Goal: Task Accomplishment & Management: Use online tool/utility

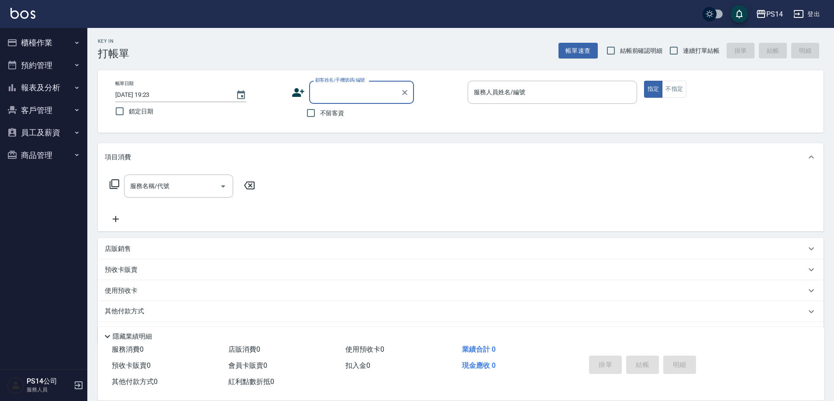
click at [28, 83] on button "報表及分析" at bounding box center [43, 87] width 80 height 23
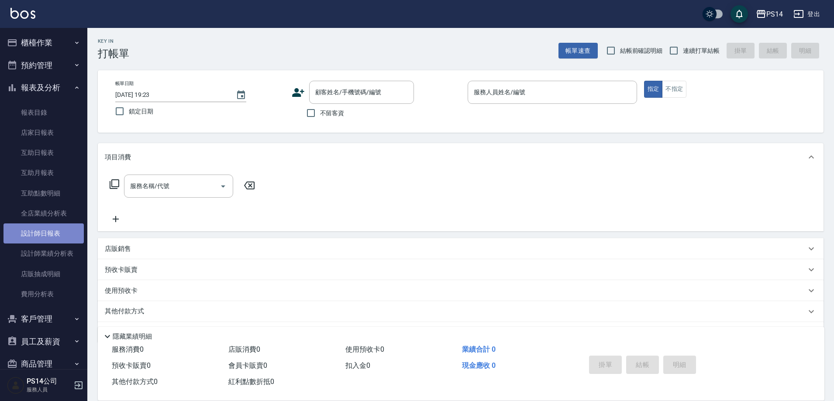
click at [48, 241] on link "設計師日報表" at bounding box center [43, 234] width 80 height 20
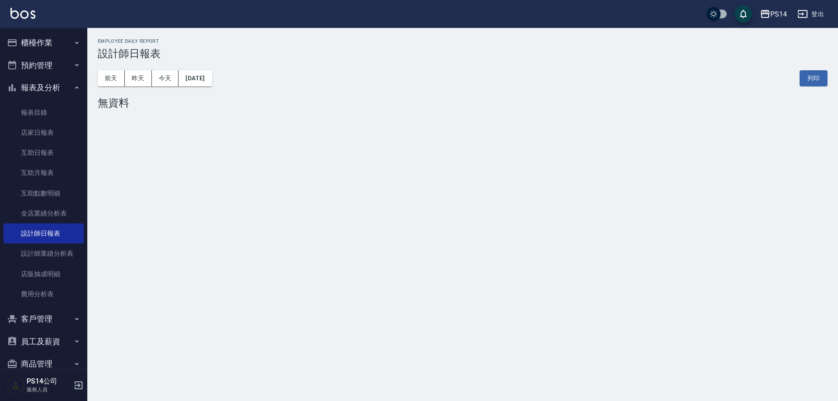
click at [48, 40] on button "櫃檯作業" at bounding box center [43, 42] width 80 height 23
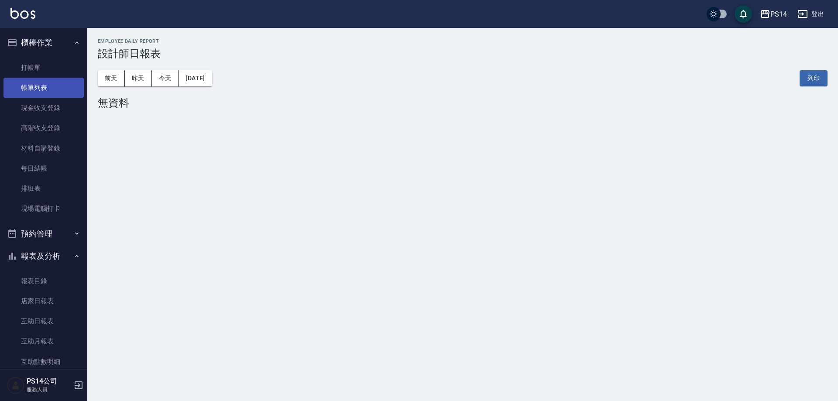
click at [53, 89] on link "帳單列表" at bounding box center [43, 88] width 80 height 20
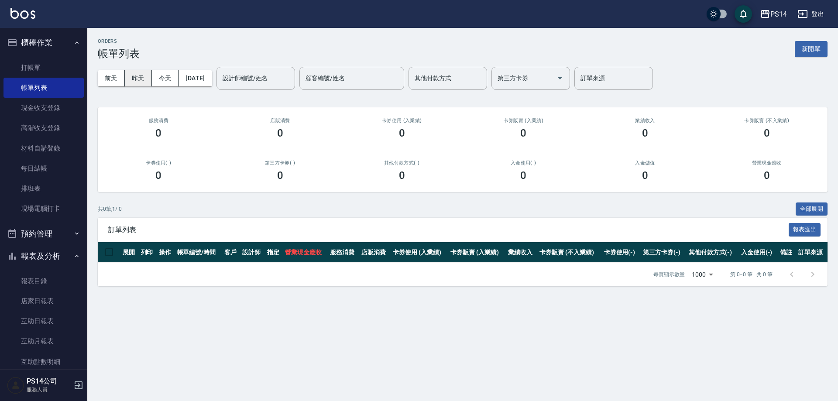
click at [131, 80] on button "昨天" at bounding box center [138, 78] width 27 height 16
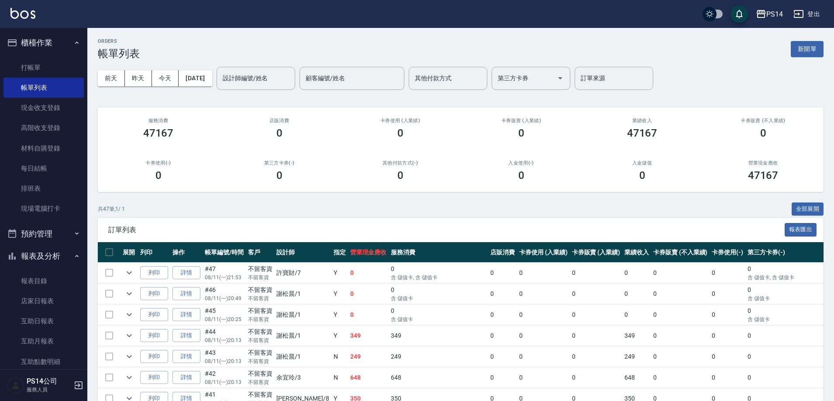
click at [108, 70] on div "前天 昨天 今天 [DATE] 設計師編號/姓名 設計師編號/姓名 顧客編號/姓名 顧客編號/姓名 其他付款方式 其他付款方式 第三方卡券 第三方卡券 訂單來…" at bounding box center [461, 78] width 726 height 37
click at [110, 81] on button "前天" at bounding box center [111, 78] width 27 height 16
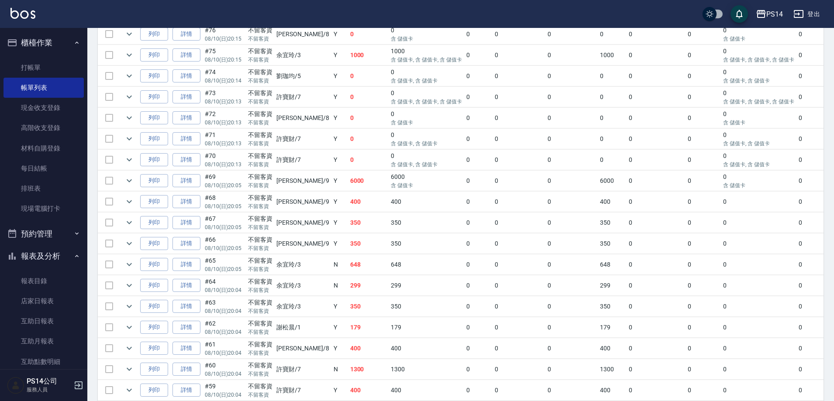
scroll to position [355, 0]
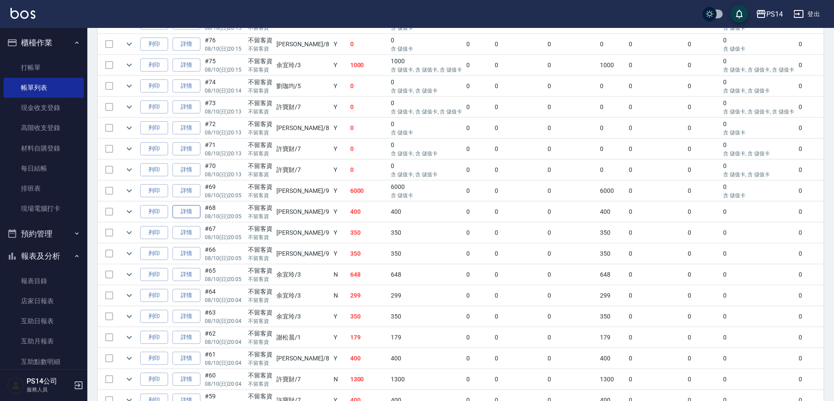
click at [186, 217] on link "詳情" at bounding box center [186, 212] width 28 height 14
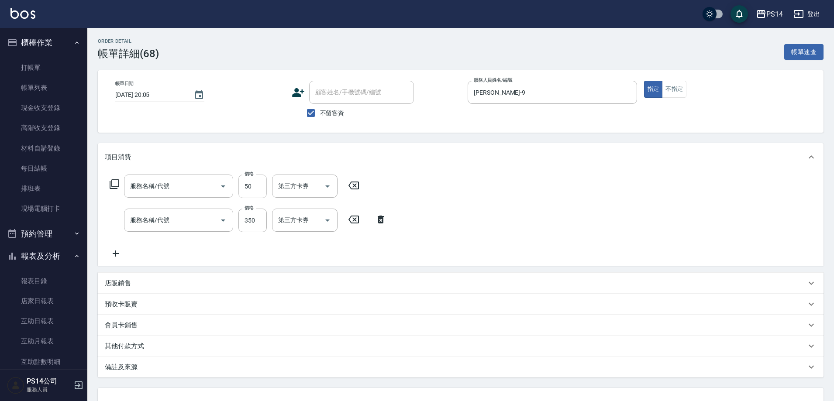
type input "[DATE] 20:05"
checkbox input "true"
type input "[PERSON_NAME]-9"
type input "精油50(112)"
type input "洗+剪(308)"
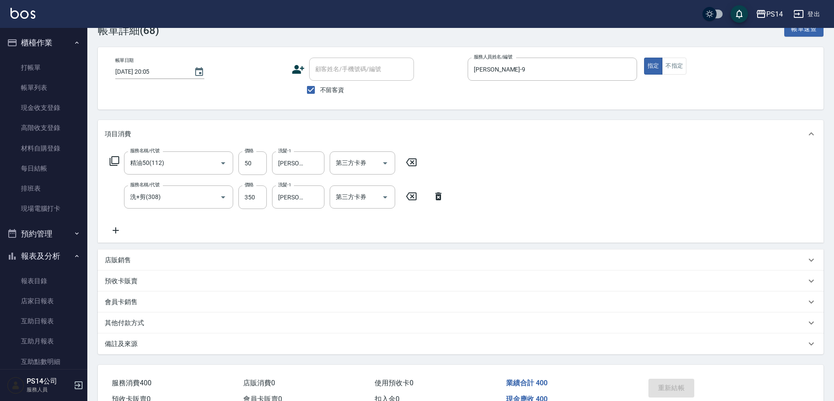
scroll to position [44, 0]
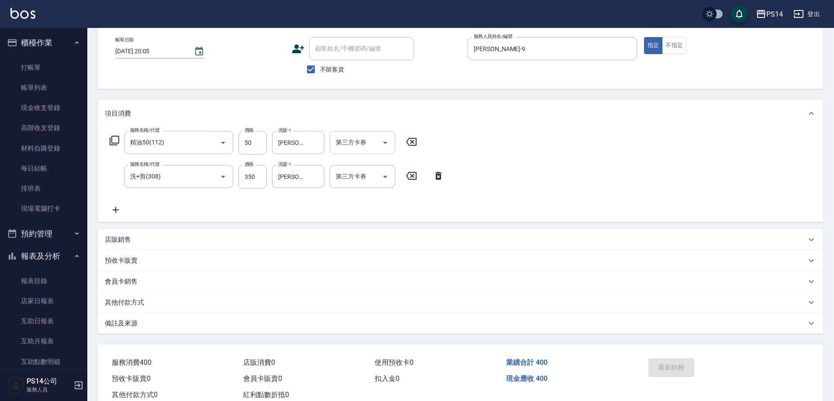
click at [368, 145] on input "第三方卡券" at bounding box center [356, 142] width 45 height 15
click at [368, 212] on span "儲值卡" at bounding box center [362, 208] width 65 height 14
type input "儲值卡"
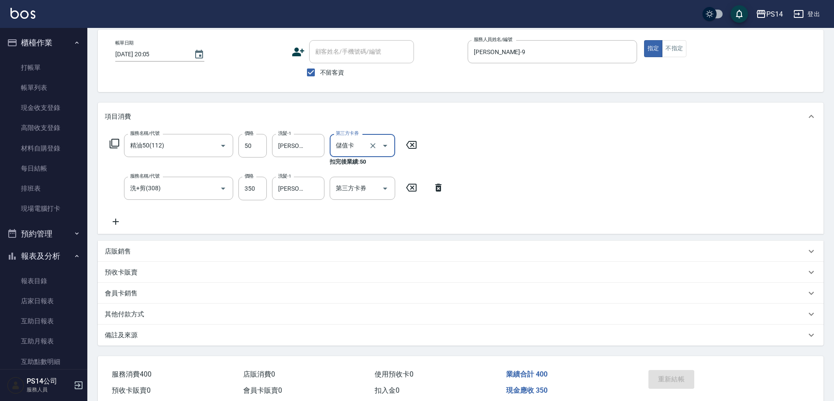
scroll to position [79, 0]
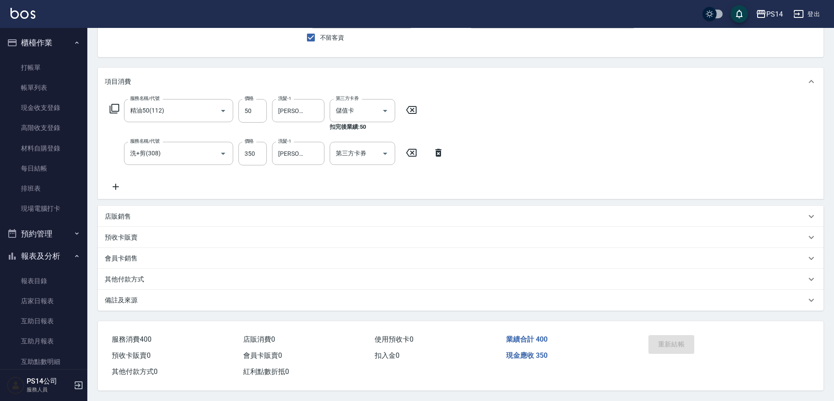
click at [675, 346] on div "重新結帳" at bounding box center [684, 351] width 79 height 38
click at [42, 167] on link "每日結帳" at bounding box center [43, 168] width 80 height 20
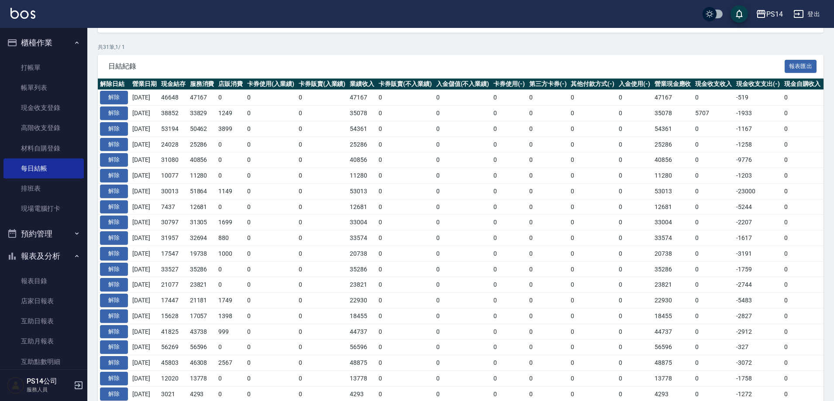
scroll to position [175, 0]
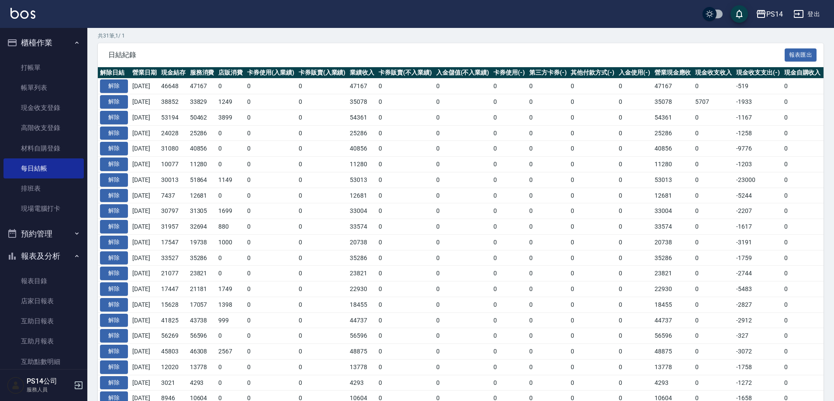
click at [648, 60] on div "日結紀錄 報表匯出" at bounding box center [461, 55] width 726 height 24
click at [105, 104] on button "解除" at bounding box center [114, 102] width 28 height 14
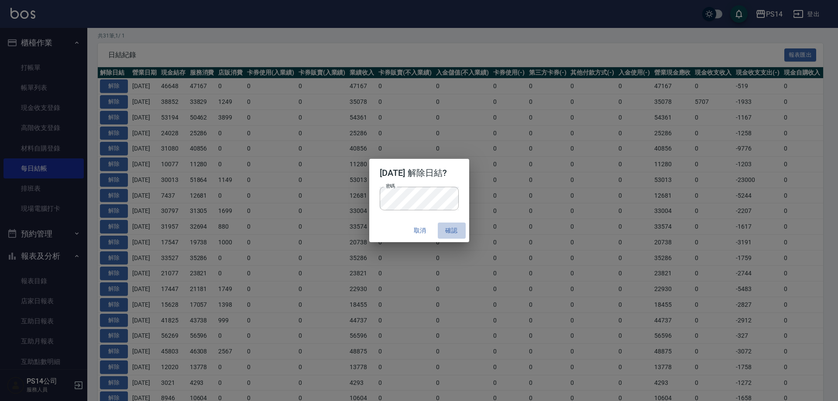
click at [465, 227] on button "確認" at bounding box center [452, 231] width 28 height 16
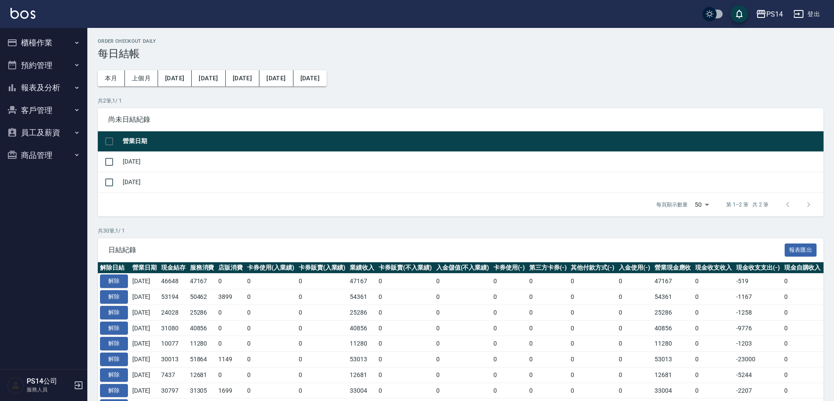
click at [56, 40] on button "櫃檯作業" at bounding box center [43, 42] width 80 height 23
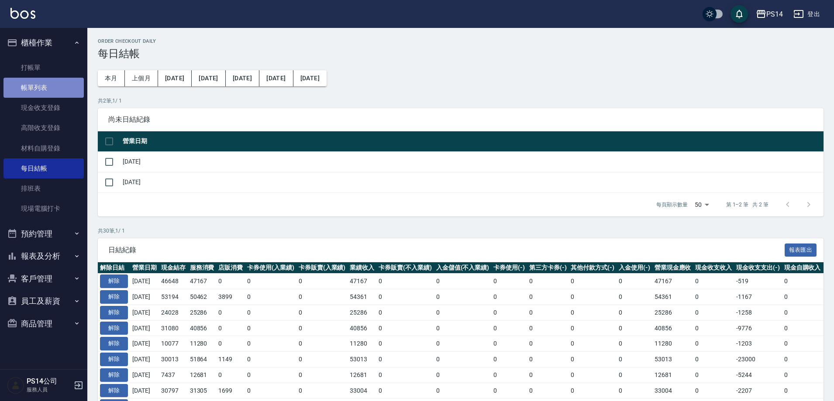
drag, startPoint x: 48, startPoint y: 83, endPoint x: 819, endPoint y: 178, distance: 777.2
click at [49, 84] on link "帳單列表" at bounding box center [43, 88] width 80 height 20
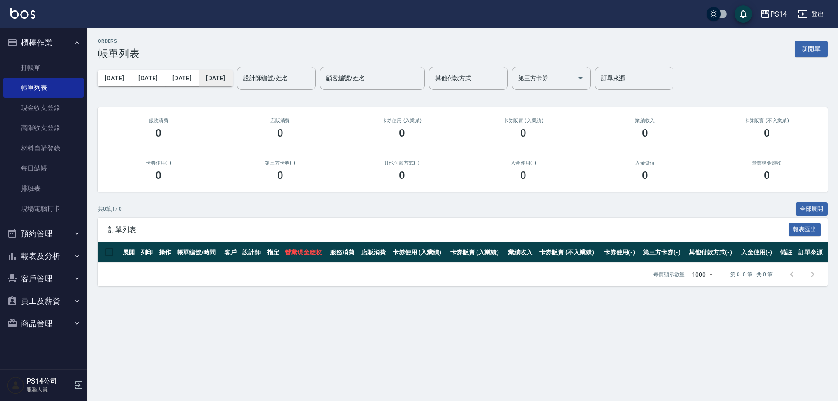
click at [212, 79] on button "[DATE]" at bounding box center [215, 78] width 33 height 16
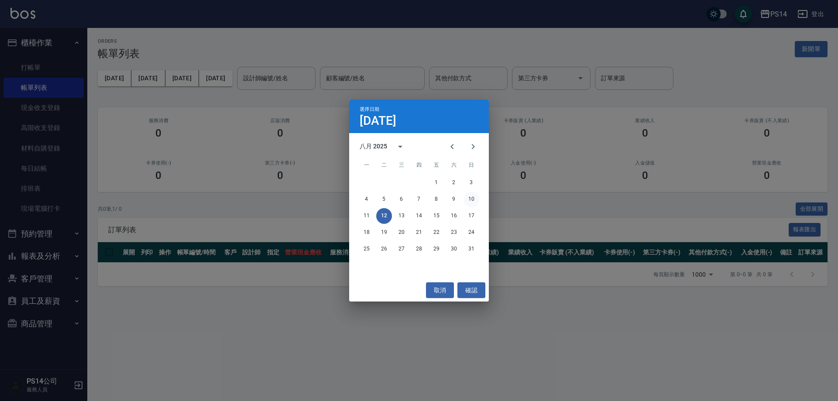
click at [479, 196] on button "10" at bounding box center [472, 200] width 16 height 16
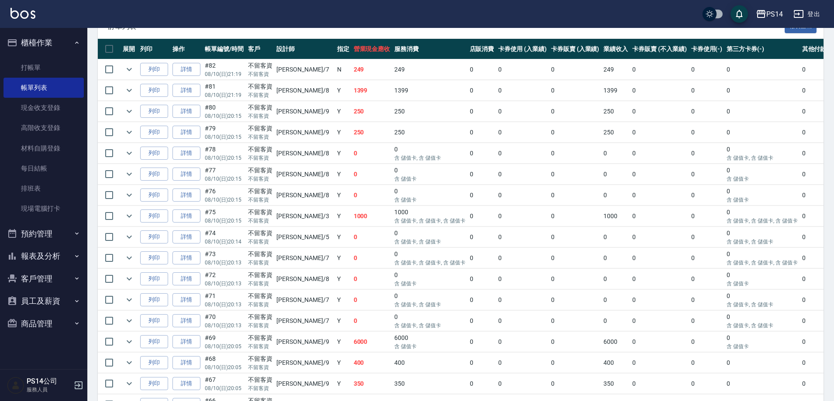
scroll to position [218, 0]
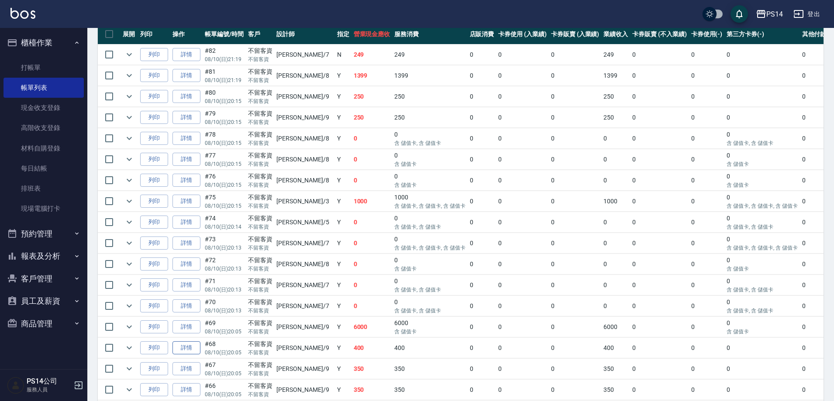
click at [186, 346] on link "詳情" at bounding box center [186, 348] width 28 height 14
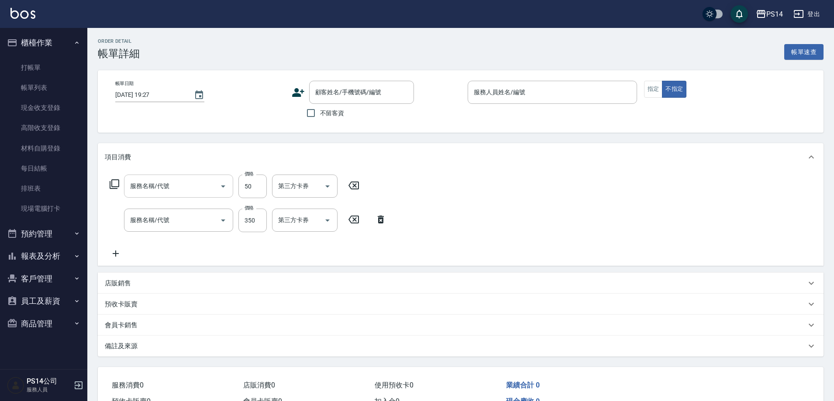
type input "[DATE] 20:05"
checkbox input "true"
type input "[PERSON_NAME]-9"
type input "精油50(112)"
type input "洗+剪(308)"
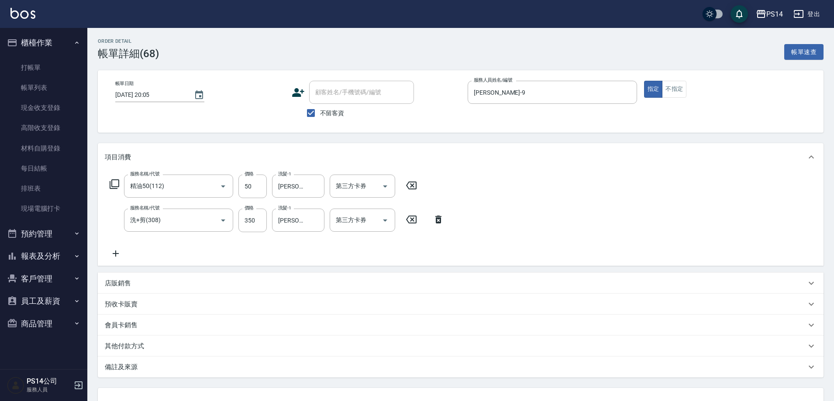
click at [435, 222] on icon at bounding box center [438, 219] width 22 height 10
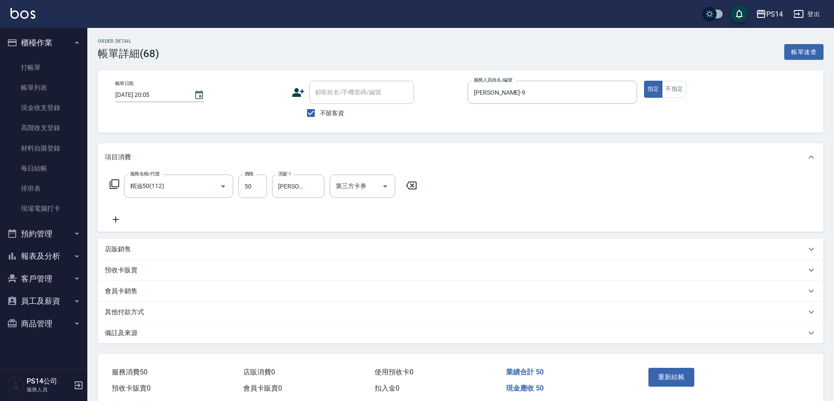
click at [410, 183] on icon at bounding box center [411, 185] width 22 height 10
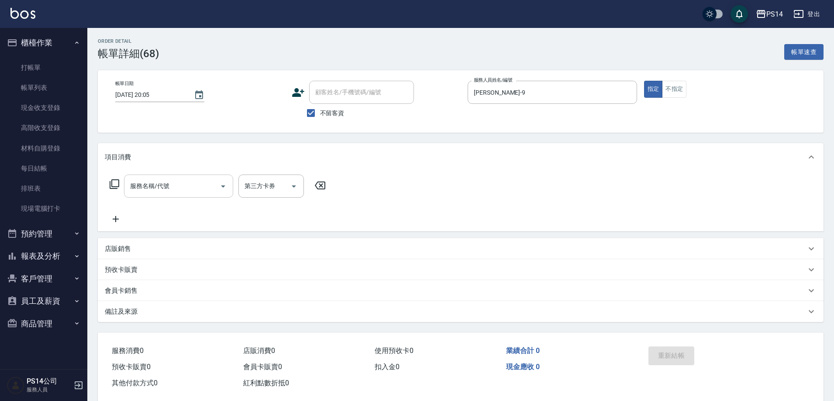
click at [180, 181] on input "服務名稱/代號" at bounding box center [172, 186] width 88 height 15
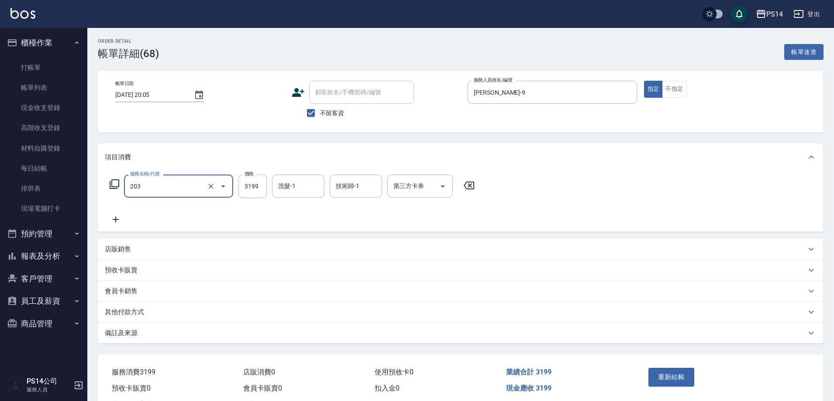
type input "OVC燙髮(203)"
type input "2899"
type input "[PERSON_NAME]-11"
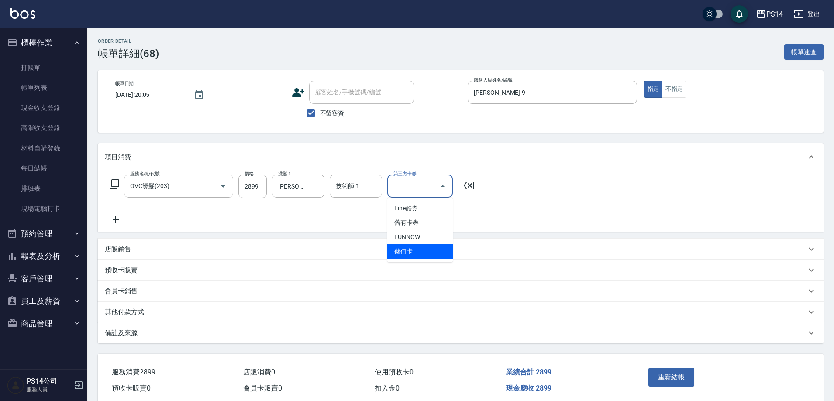
type input "儲值卡"
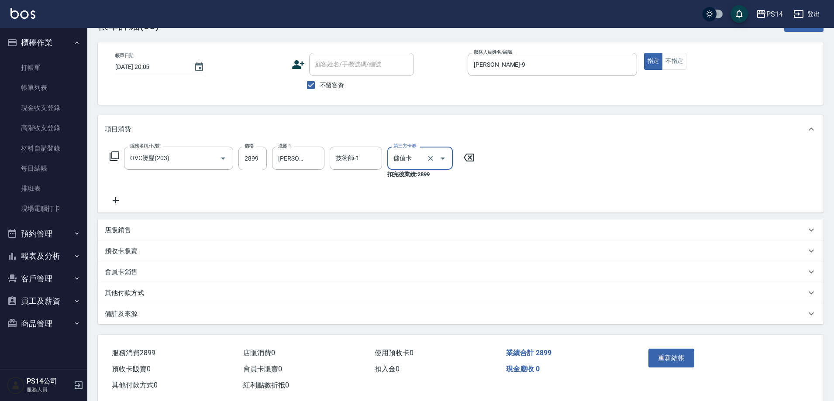
scroll to position [44, 0]
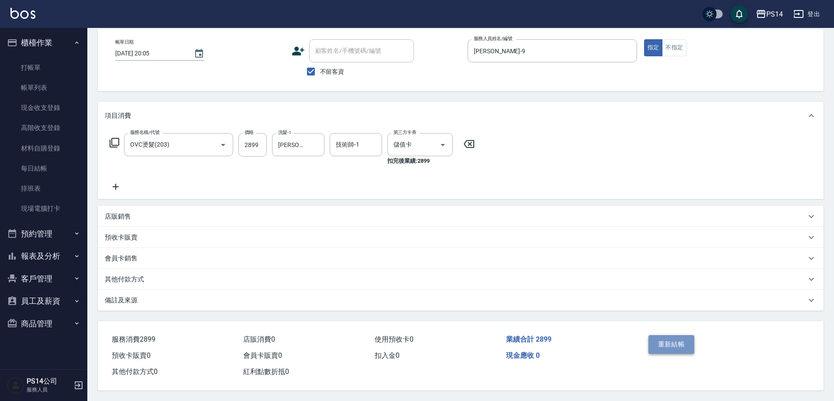
click at [685, 340] on button "重新結帳" at bounding box center [671, 344] width 46 height 18
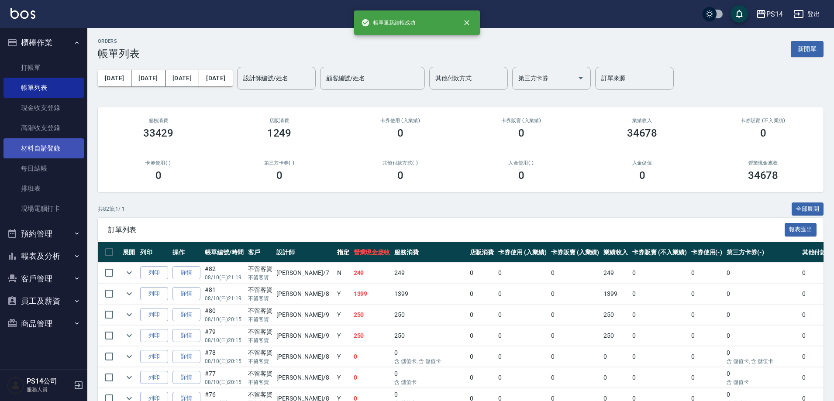
click at [47, 157] on link "材料自購登錄" at bounding box center [43, 148] width 80 height 20
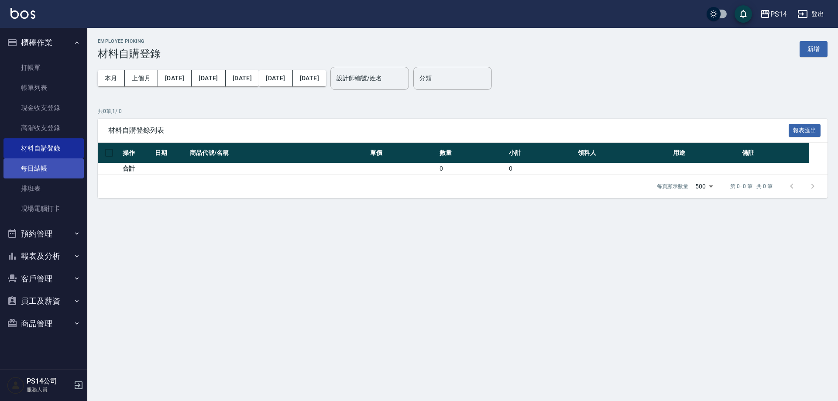
click at [49, 173] on link "每日結帳" at bounding box center [43, 168] width 80 height 20
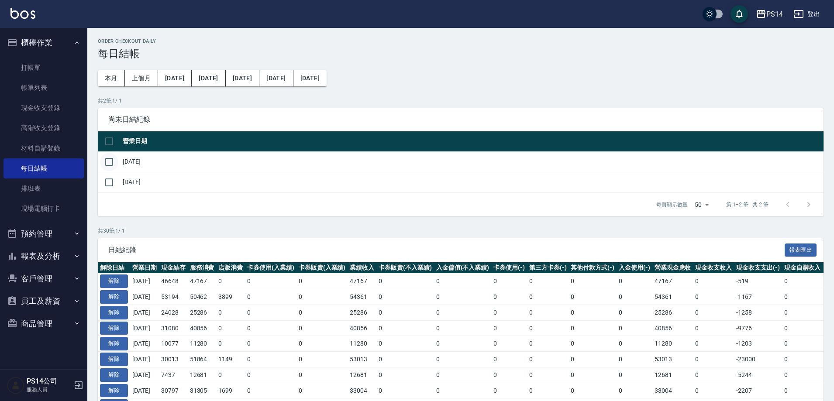
click at [107, 163] on input "checkbox" at bounding box center [109, 162] width 18 height 18
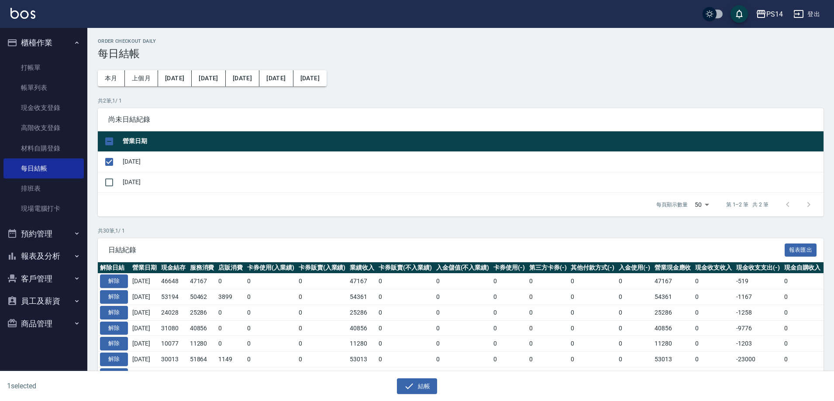
click at [420, 394] on div "1 selected 結帳" at bounding box center [417, 387] width 834 height 30
click at [420, 389] on button "結帳" at bounding box center [417, 387] width 41 height 16
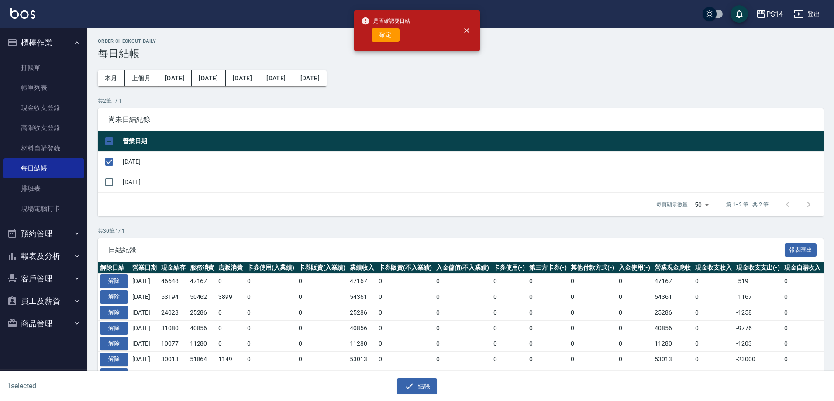
click at [392, 25] on span "是否確認要日結" at bounding box center [385, 21] width 49 height 9
click at [389, 34] on button "確定" at bounding box center [386, 35] width 28 height 14
checkbox input "false"
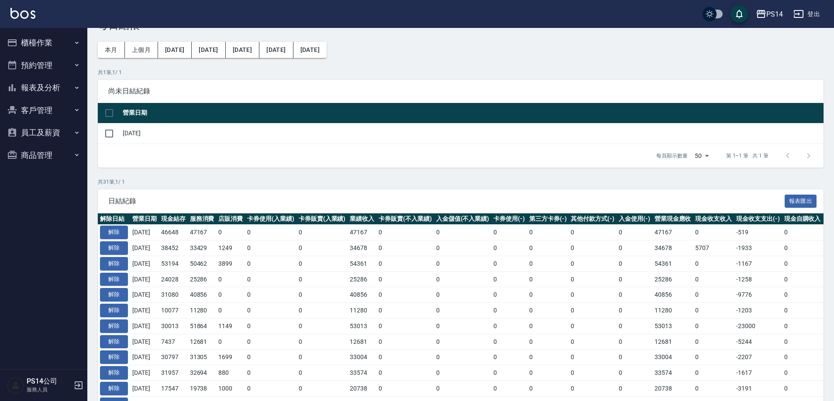
scroll to position [44, 0]
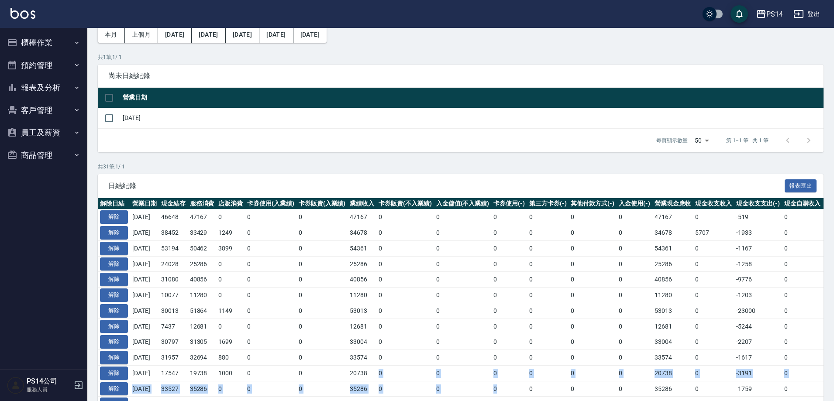
drag, startPoint x: 531, startPoint y: 382, endPoint x: 378, endPoint y: 369, distance: 153.8
click at [758, 250] on td "-1167" at bounding box center [758, 249] width 48 height 16
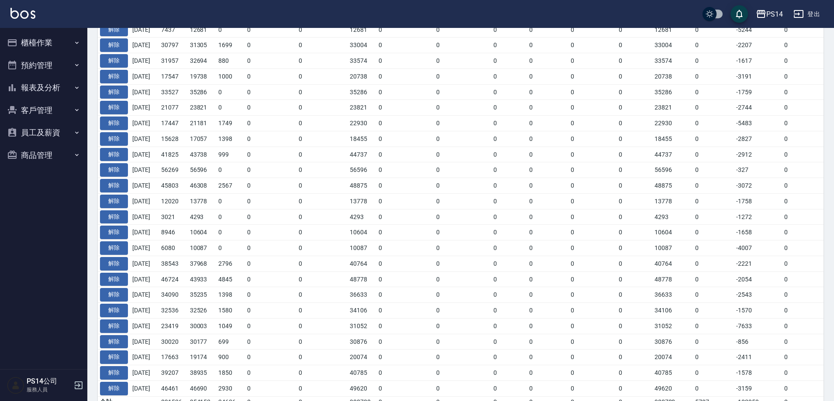
scroll to position [388, 0]
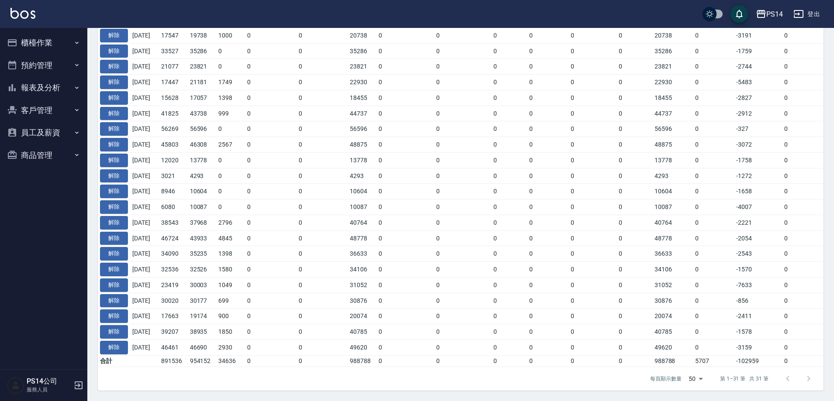
click at [745, 368] on div "每頁顯示數量 50 50 第 1–31 筆 共 31 筆" at bounding box center [730, 379] width 180 height 24
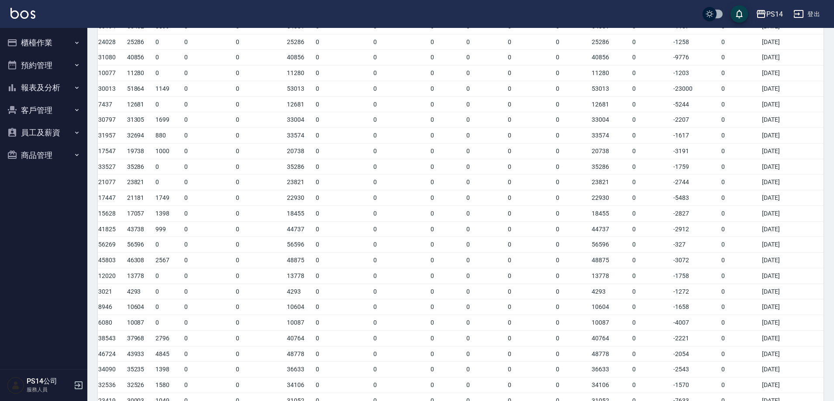
scroll to position [170, 0]
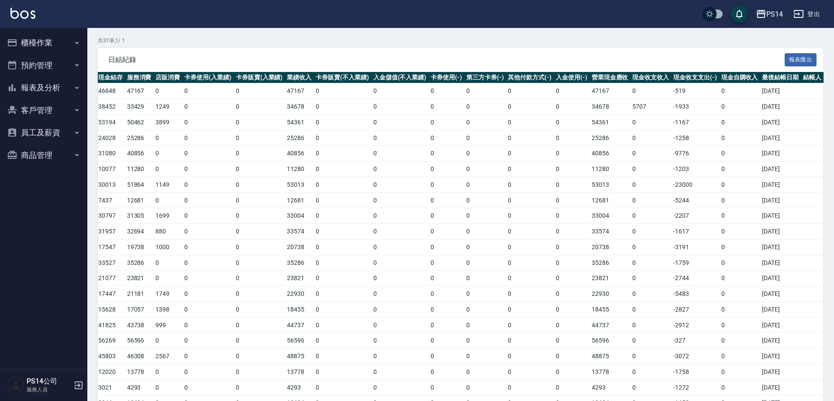
click at [19, 41] on button "櫃檯作業" at bounding box center [43, 42] width 80 height 23
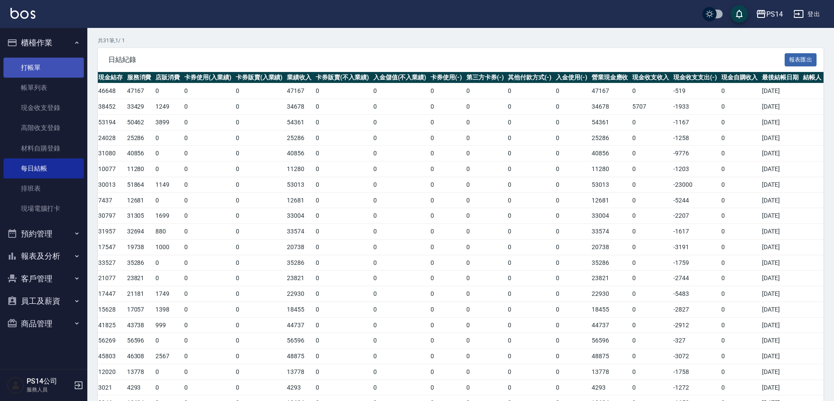
click at [39, 68] on link "打帳單" at bounding box center [43, 68] width 80 height 20
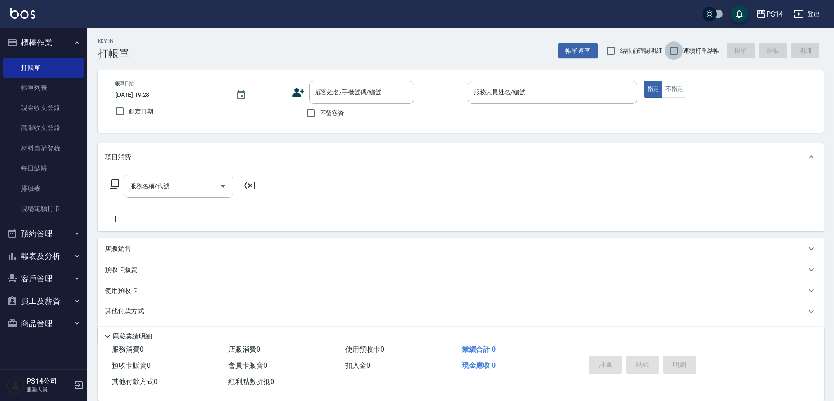
click at [678, 52] on input "連續打單結帳" at bounding box center [673, 50] width 18 height 18
checkbox input "true"
click at [324, 112] on span "不留客資" at bounding box center [332, 113] width 24 height 9
click at [320, 112] on input "不留客資" at bounding box center [311, 113] width 18 height 18
checkbox input "true"
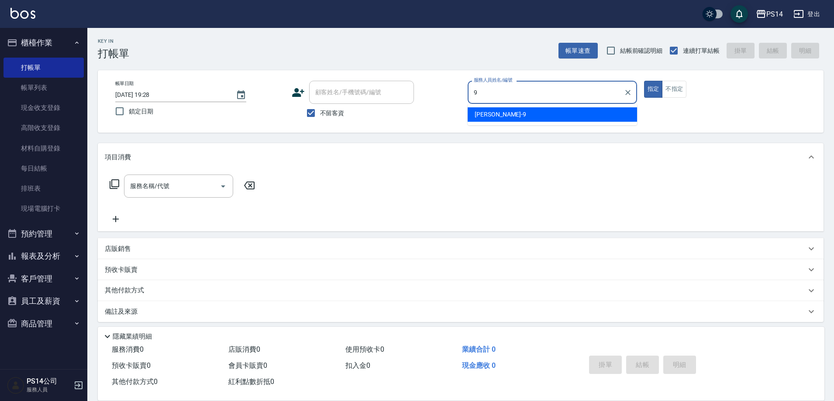
type input "[PERSON_NAME]-9"
type button "true"
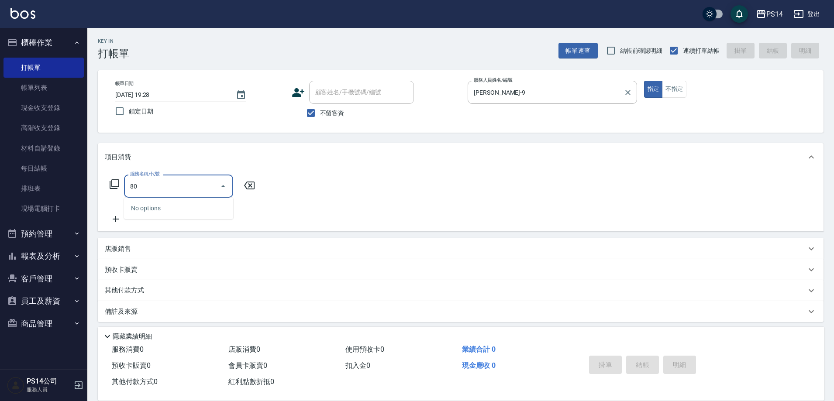
type input "8"
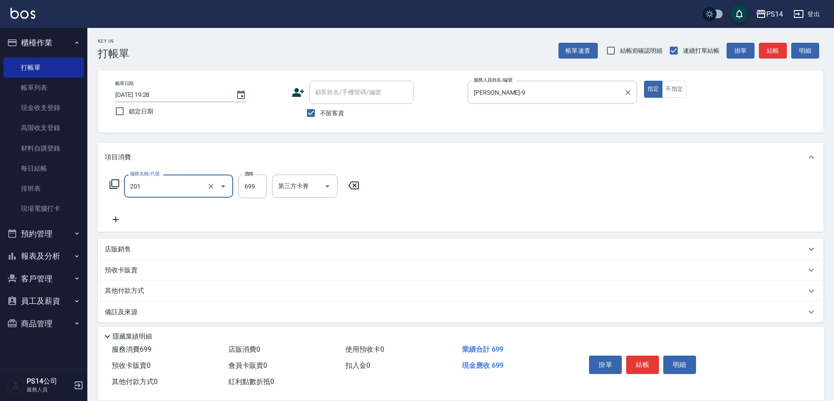
type input "基礎燙(201)"
type input "2000"
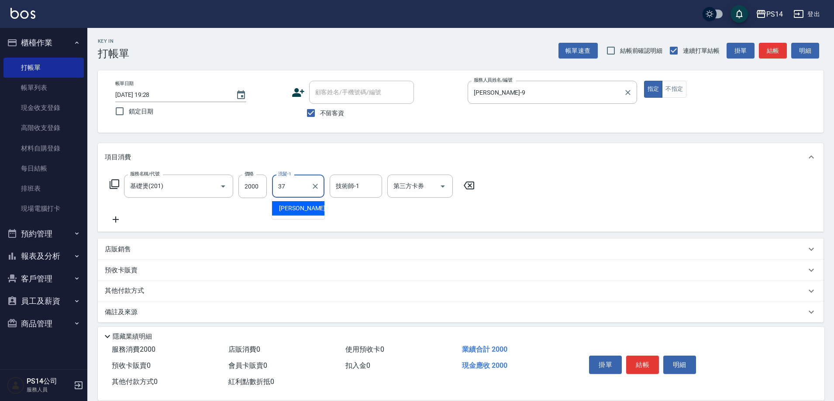
type input "李祥君 -37"
drag, startPoint x: 316, startPoint y: 189, endPoint x: 284, endPoint y: 272, distance: 88.3
click at [312, 188] on icon "Clear" at bounding box center [315, 186] width 9 height 9
type input "3"
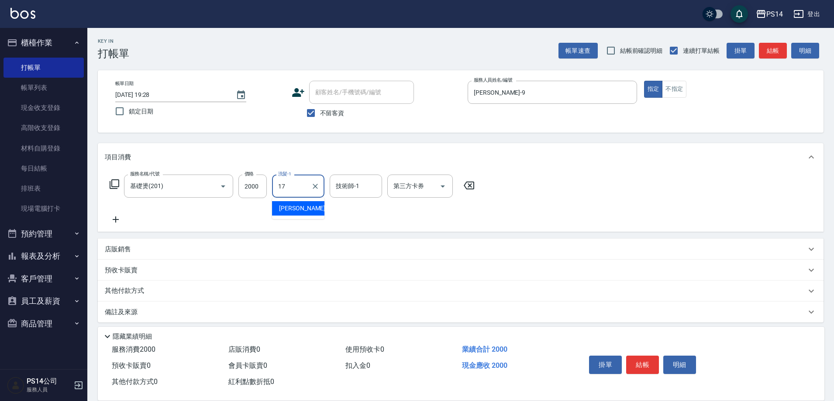
type input "陳羿淇-17"
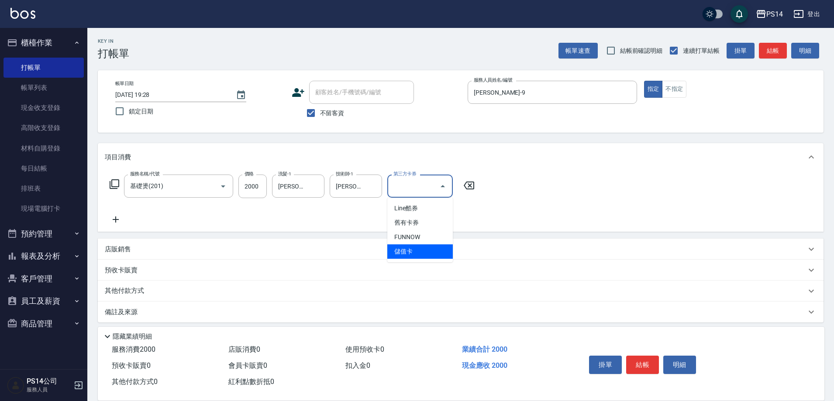
type input "儲值卡"
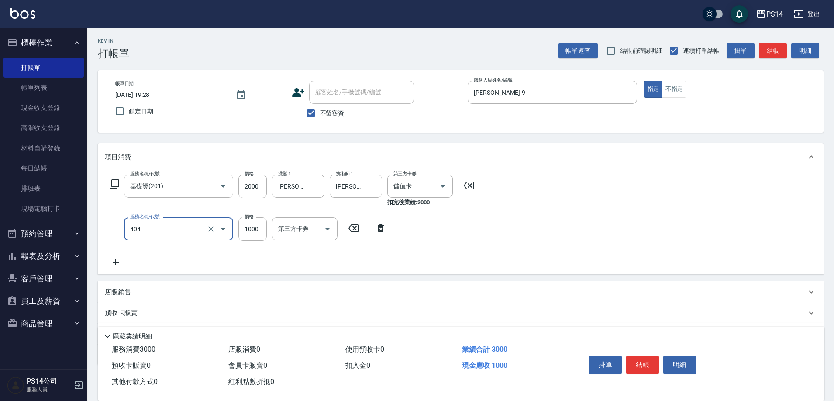
type input "1000護(404)"
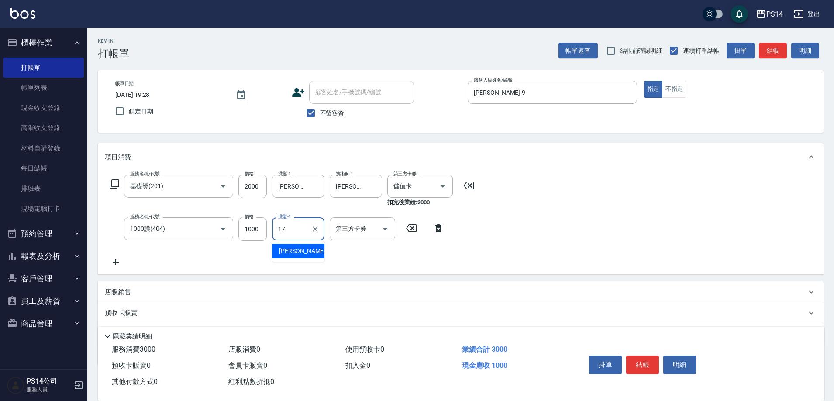
type input "陳羿淇-17"
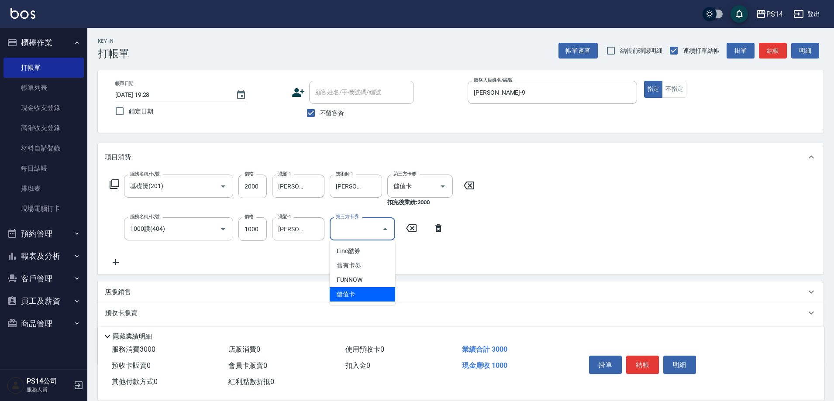
type input "儲值卡"
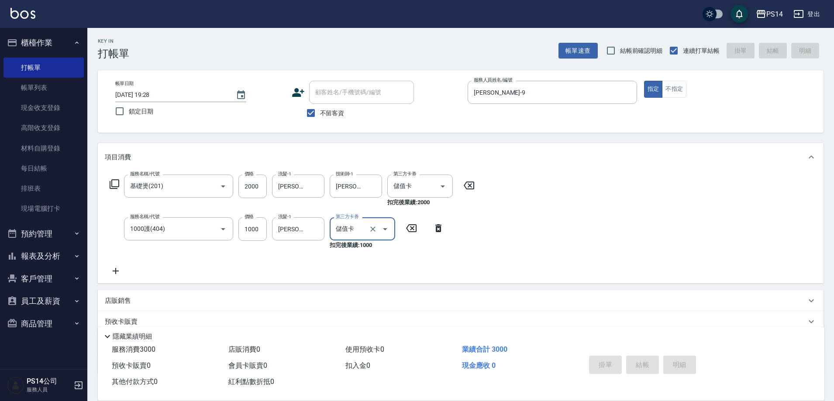
type input "2025/08/12 19:37"
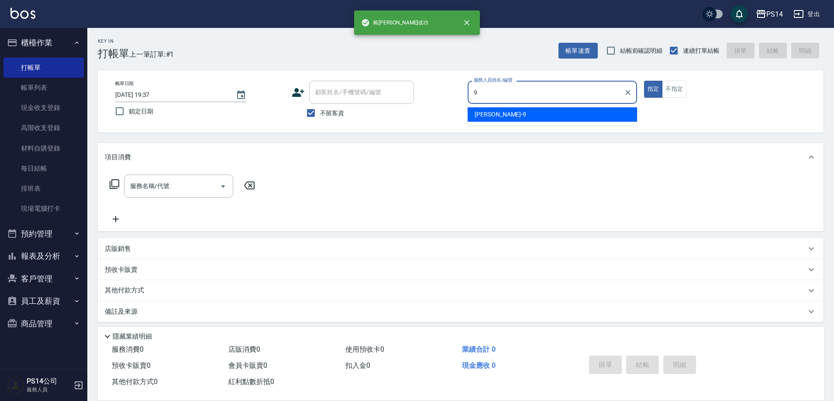
type input "[PERSON_NAME]-9"
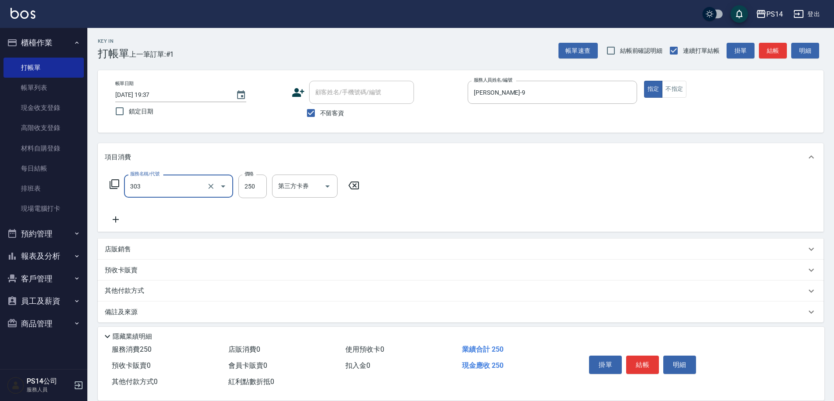
type input "剪髮(303)"
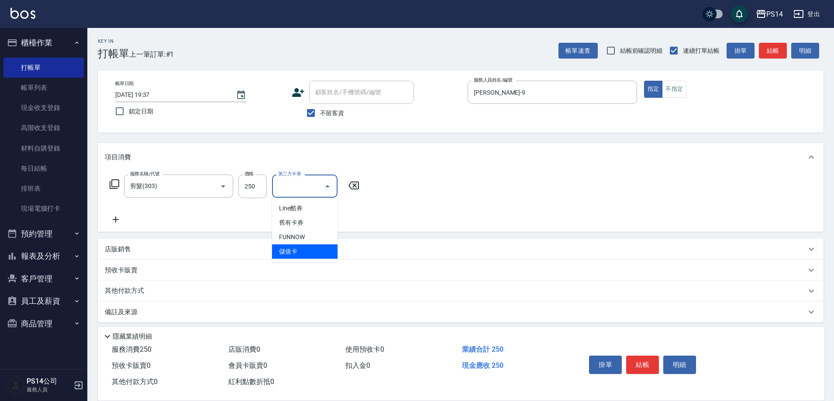
type input "儲值卡"
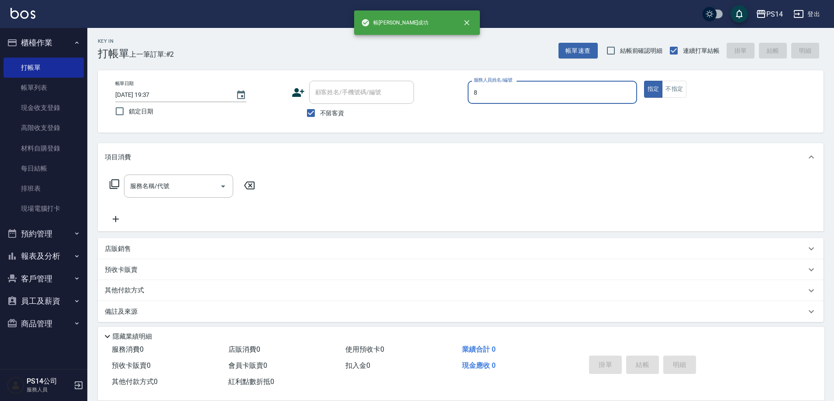
type input "徐于雯-8"
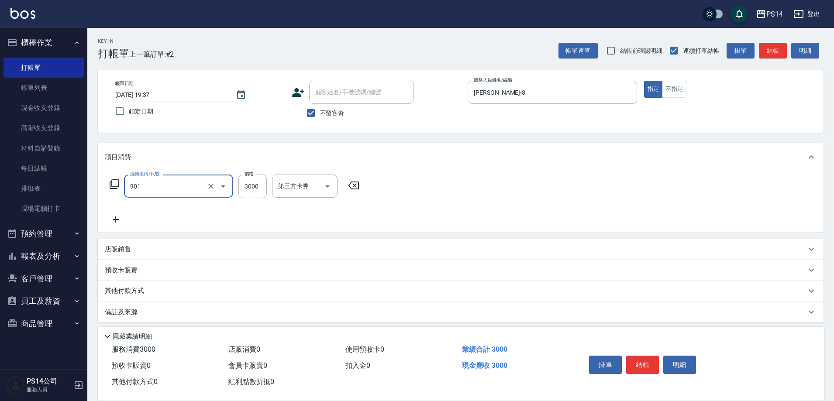
type input "儲值3000(901)"
type input "2000"
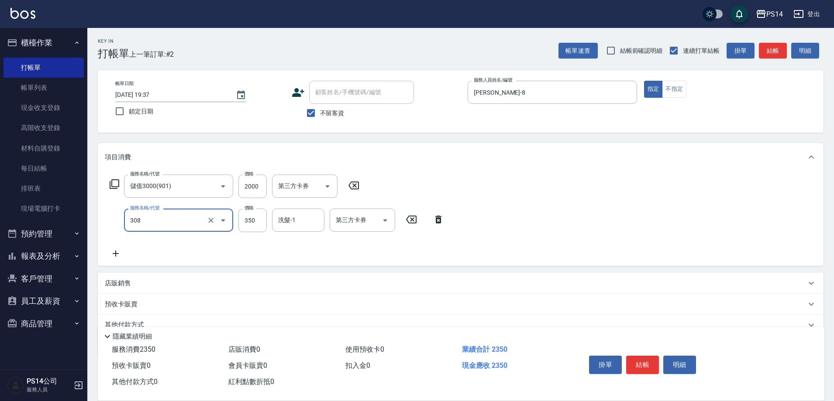
type input "洗+剪(308)"
type input "李祥君 -37"
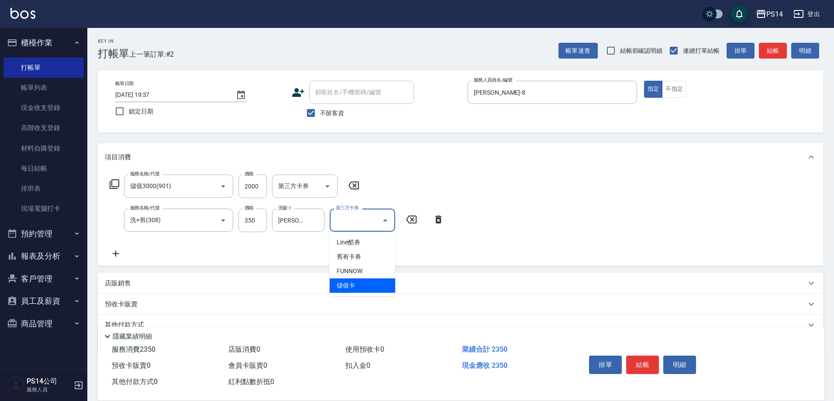
type input "儲值卡"
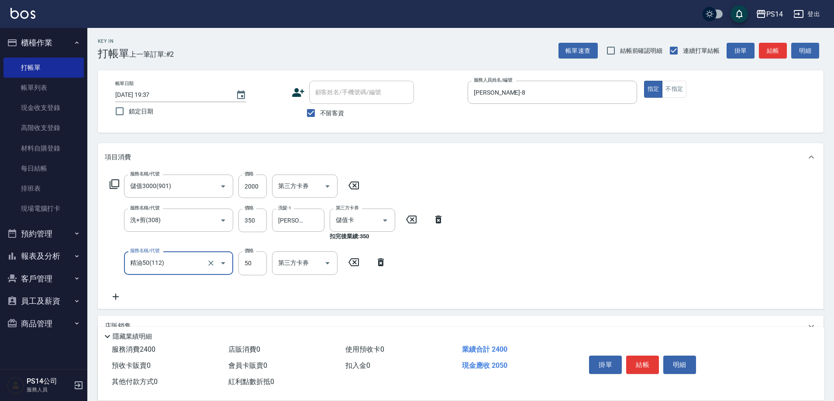
type input "精油50(112)"
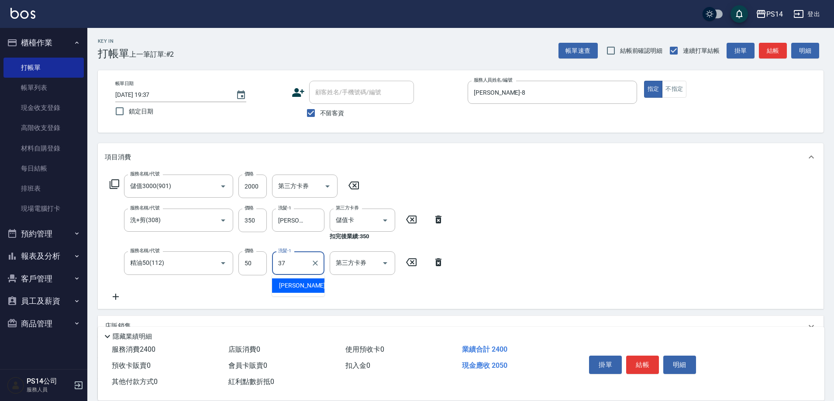
type input "李祥君 -37"
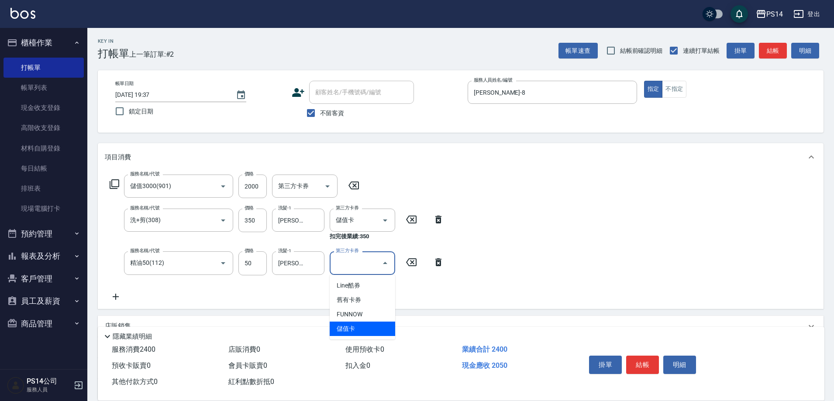
type input "儲值卡"
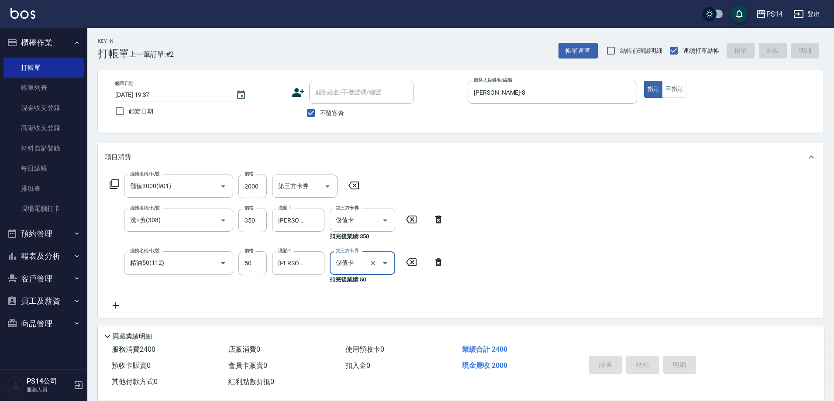
type input "2025/08/12 19:38"
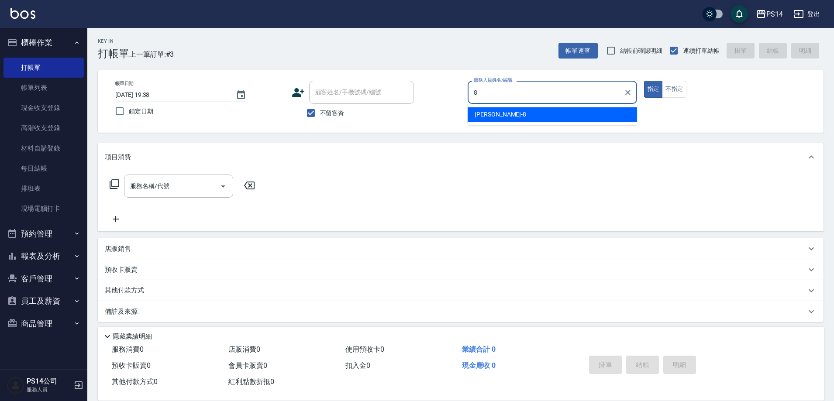
type input "徐于雯-8"
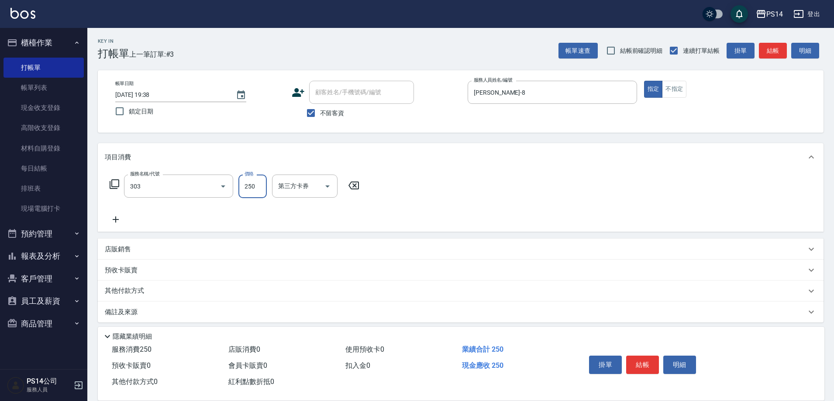
type input "剪髮(303)"
type input "儲值卡"
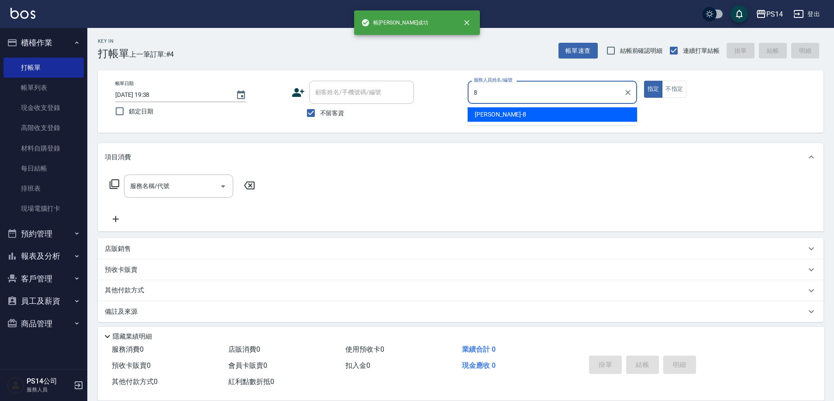
type input "徐于雯-8"
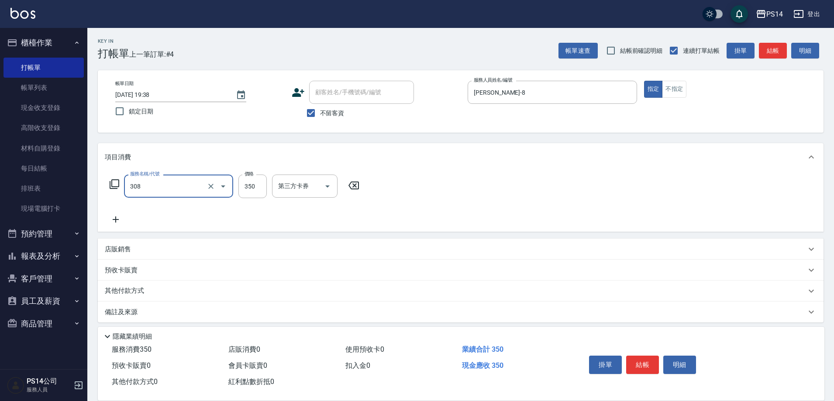
type input "洗+剪(308)"
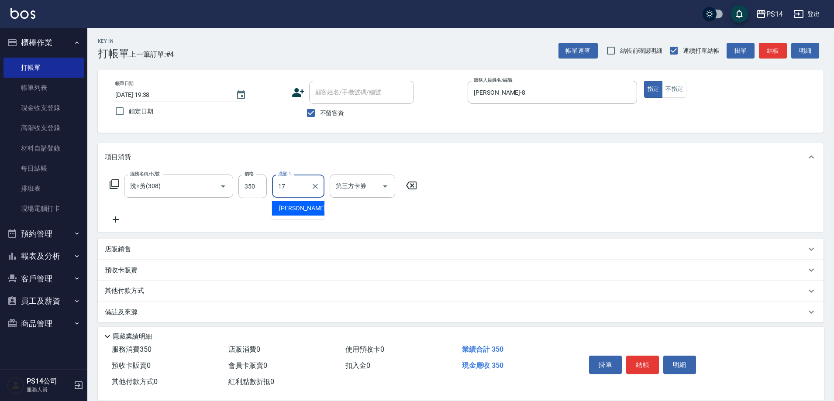
type input "陳羿淇-17"
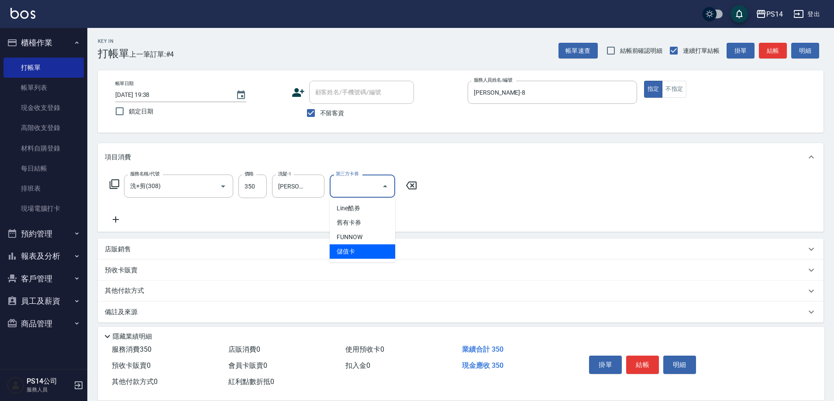
type input "儲值卡"
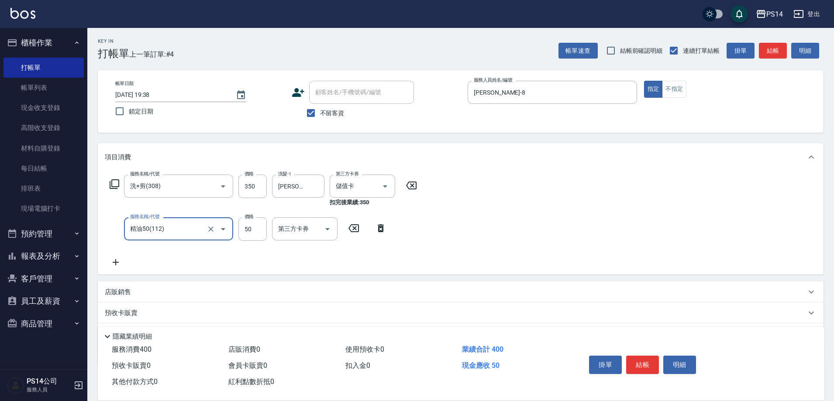
type input "精油50(112)"
type input "陳羿淇-17"
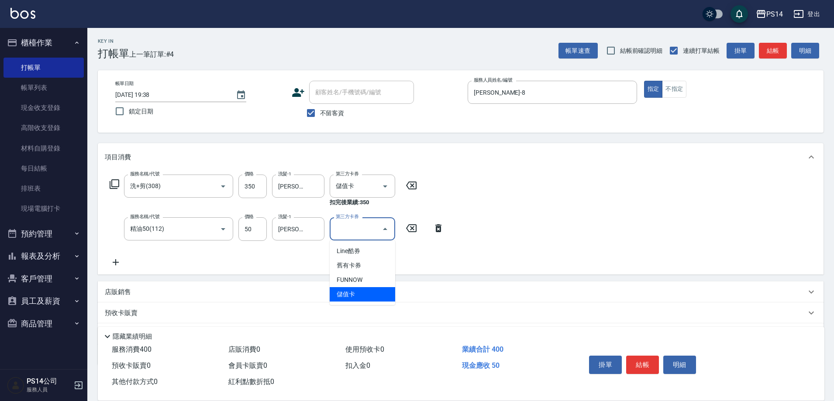
type input "儲值卡"
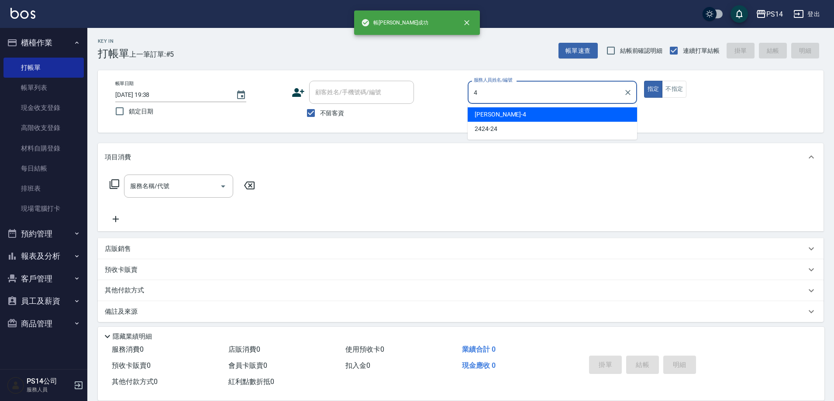
type input "蔡宜蓁-4"
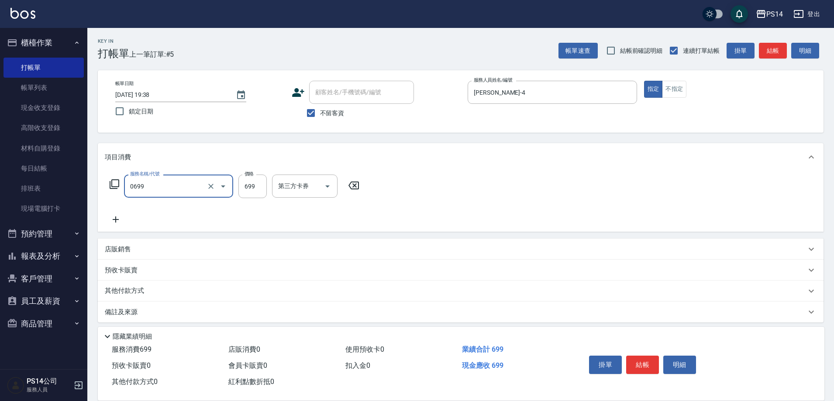
type input "精油SPA(0699)"
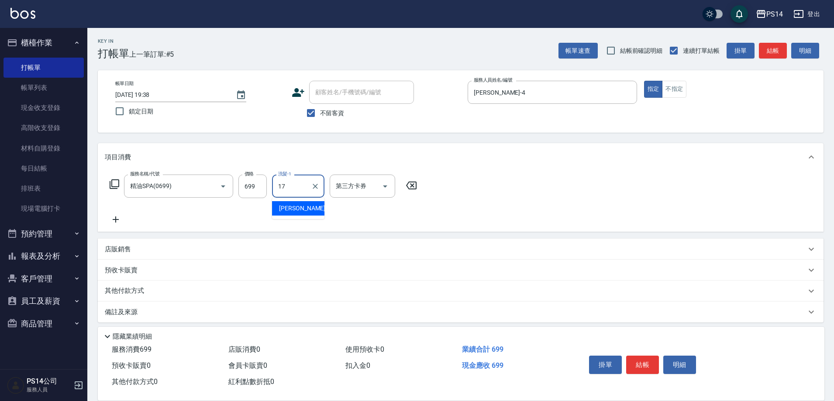
type input "陳羿淇-17"
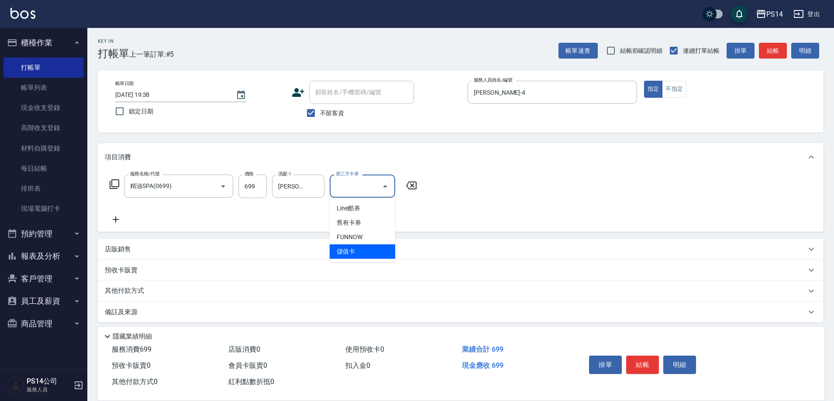
type input "儲值卡"
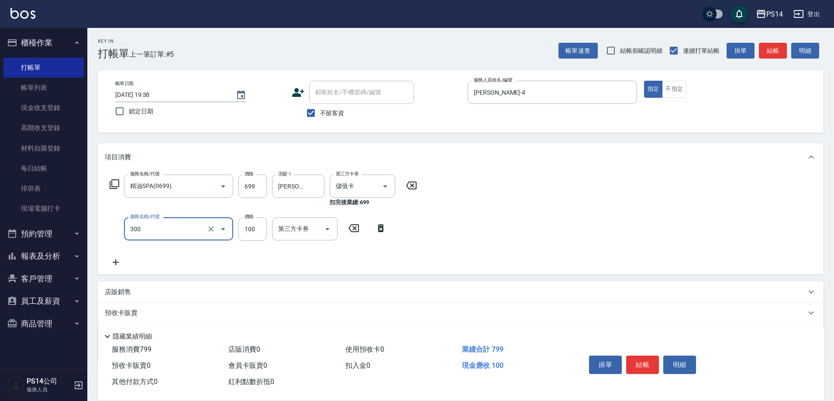
type input "剪髮(300)"
type input "50"
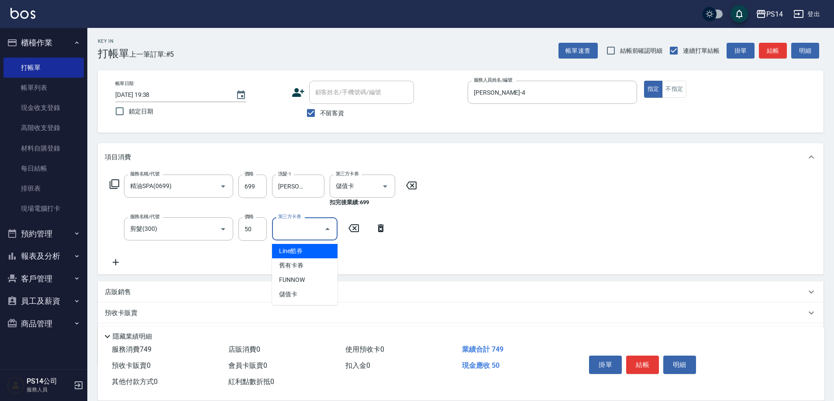
type input "儲值卡"
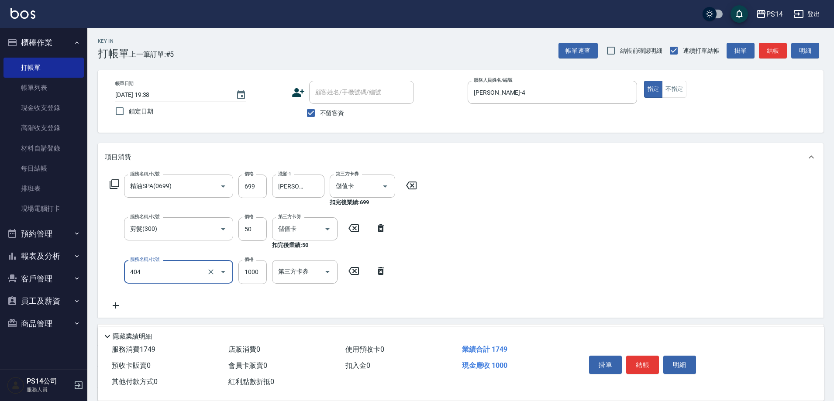
type input "1000護(404)"
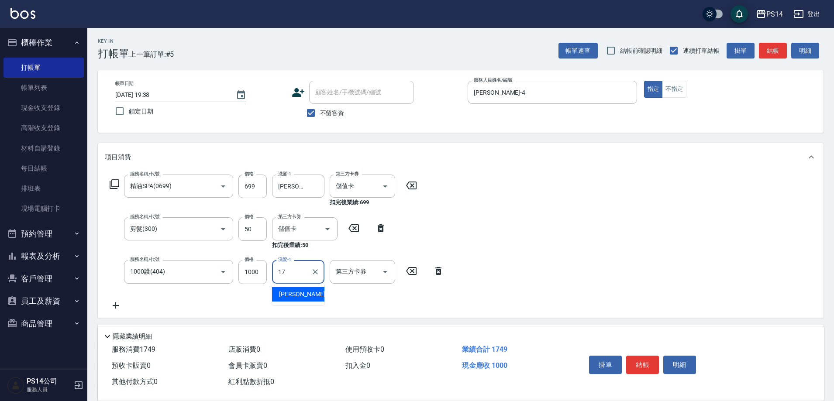
type input "陳羿淇-17"
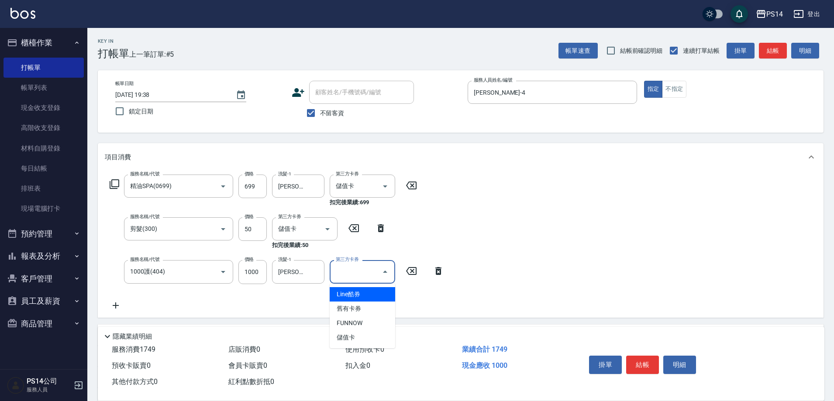
type input "儲值卡"
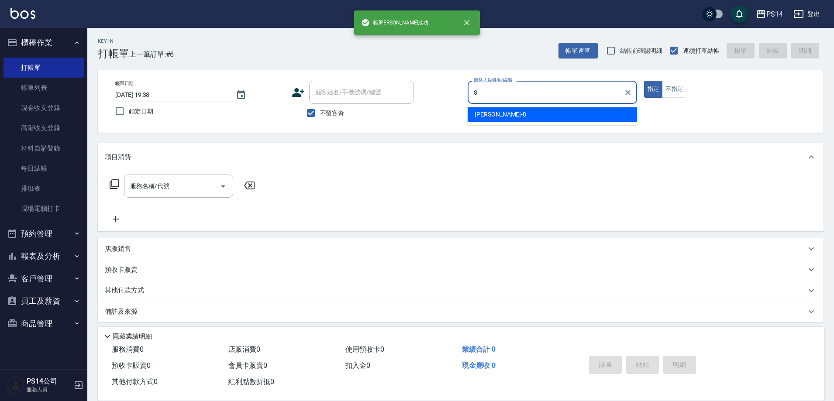
type input "徐于雯-8"
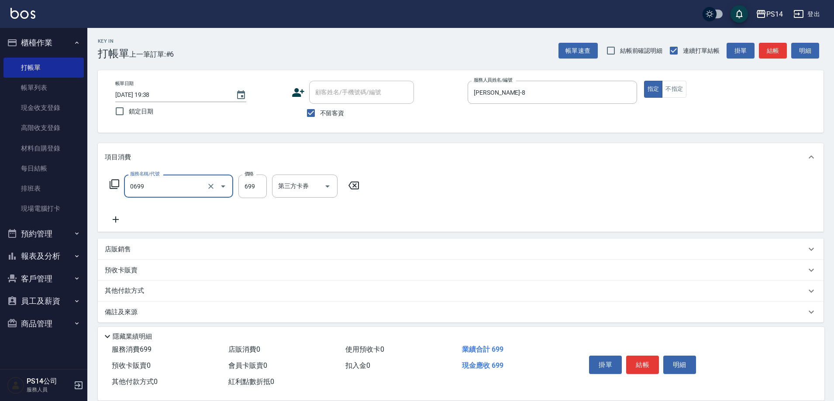
type input "精油SPA(0699)"
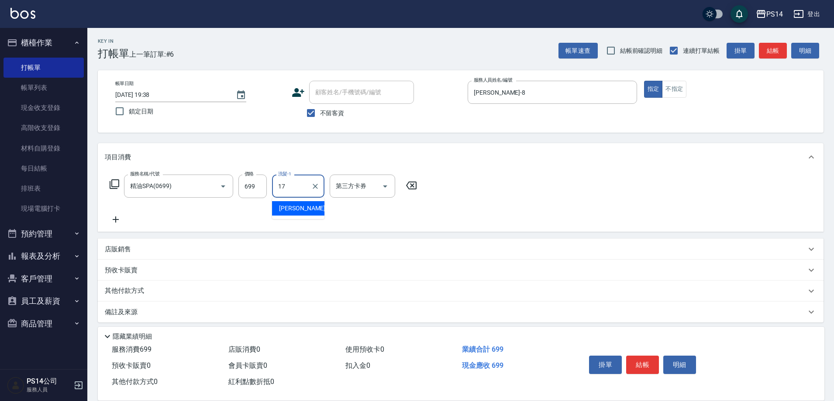
type input "陳羿淇-17"
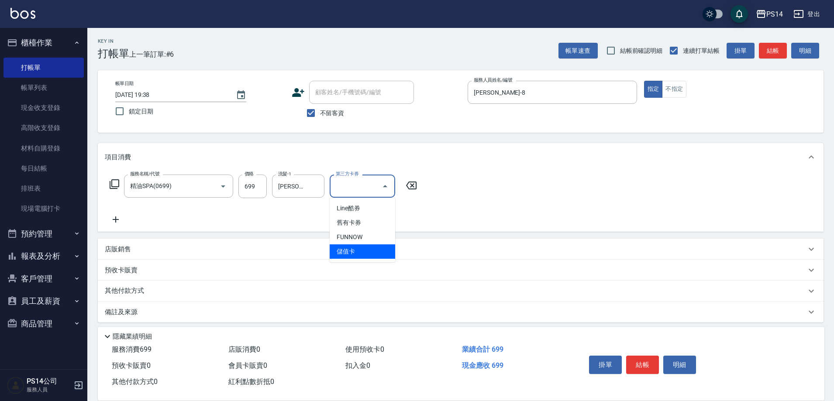
type input "儲值卡"
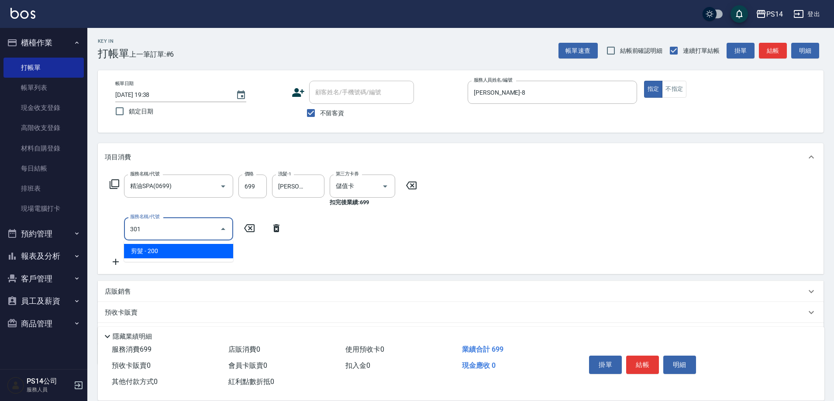
type input "剪髮(301)"
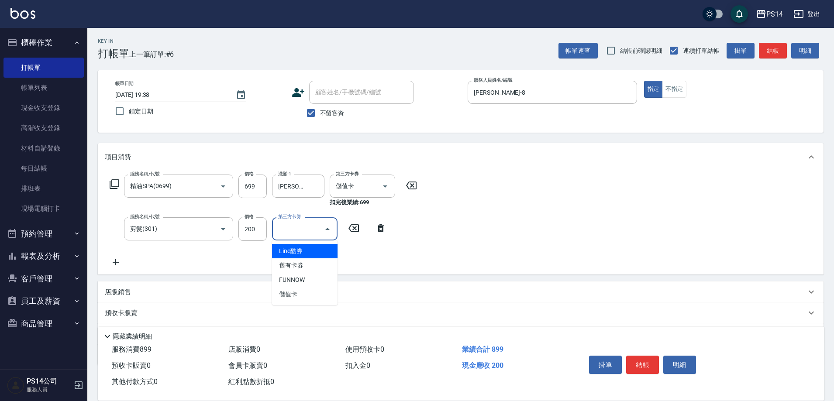
type input "儲值卡"
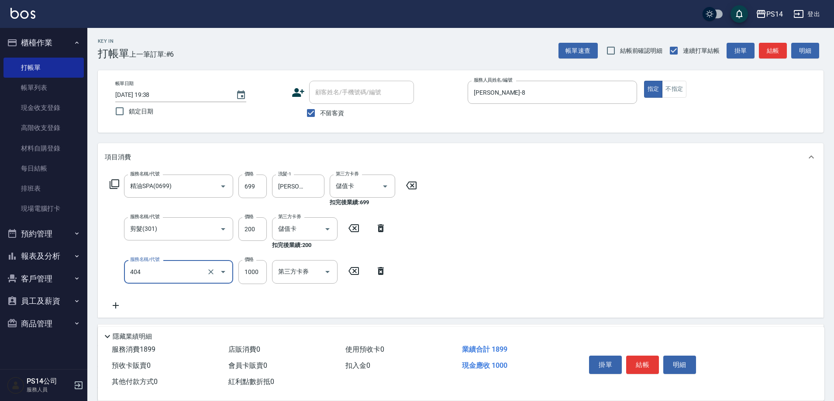
type input "1000護(404)"
type input "700"
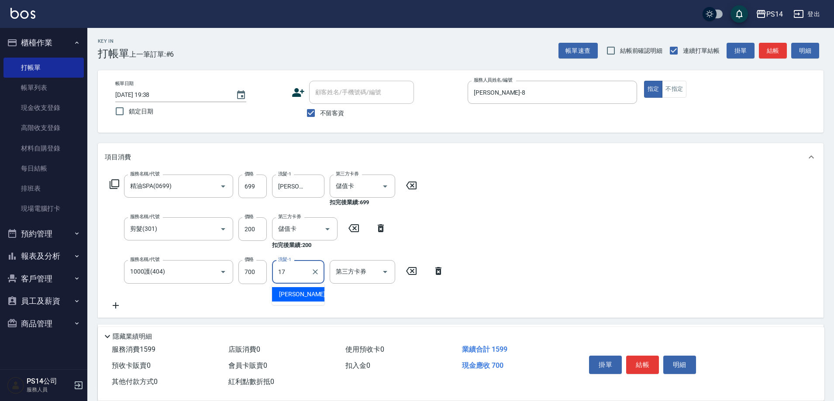
type input "陳羿淇-17"
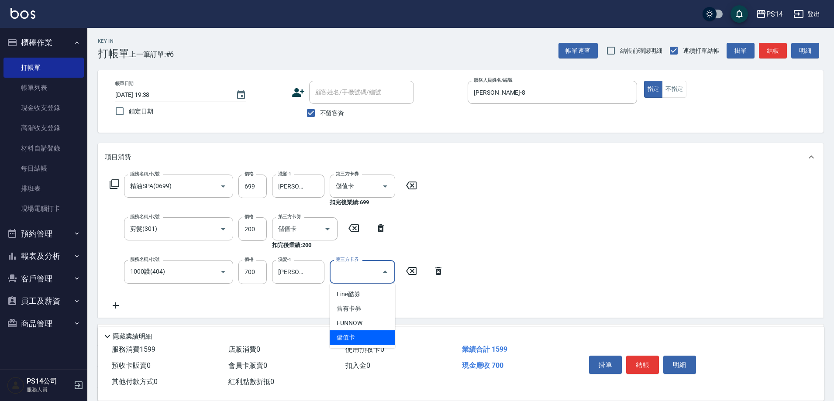
type input "儲值卡"
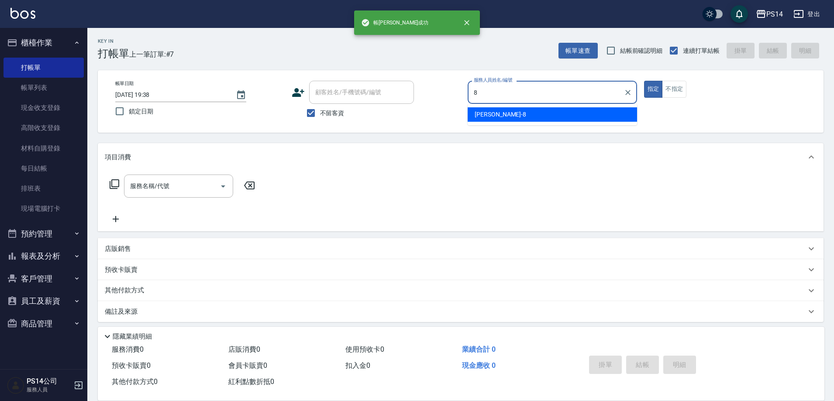
type input "徐于雯-8"
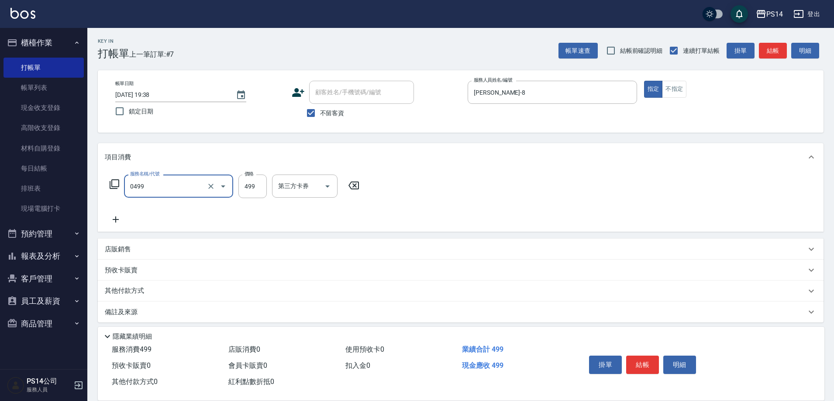
type input "伊黛莉499(0499)"
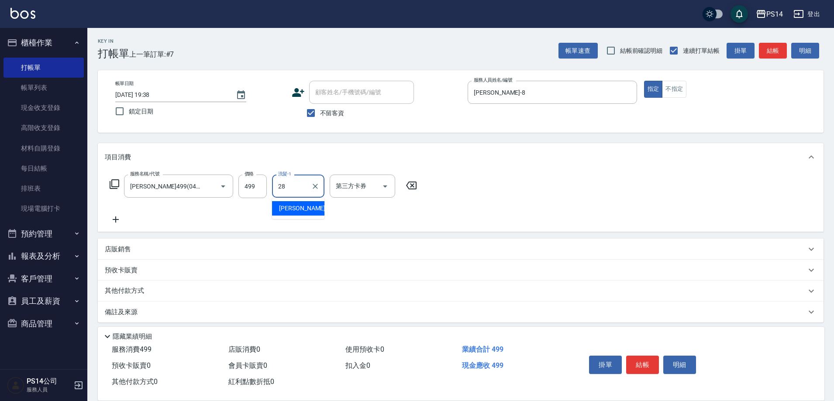
type input "謝欣紜-28"
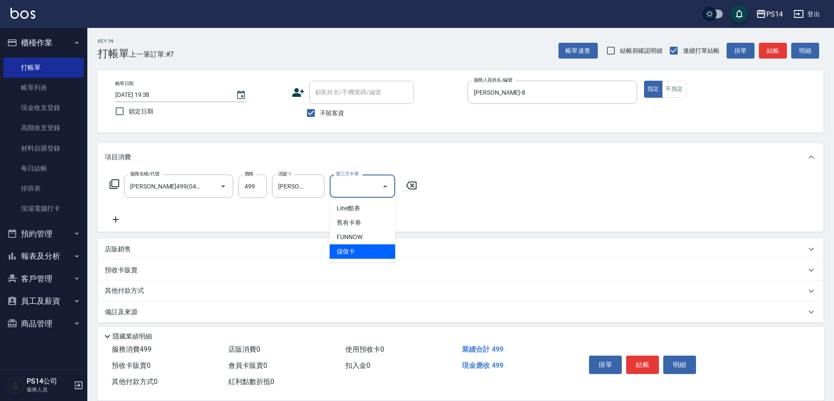
type input "儲值卡"
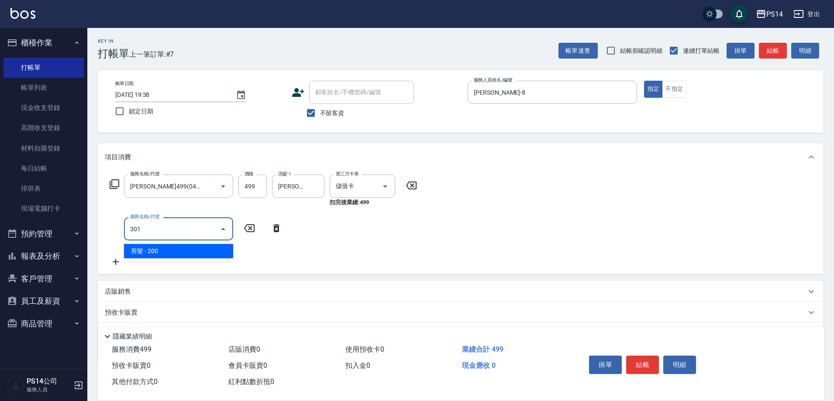
type input "剪髮(301)"
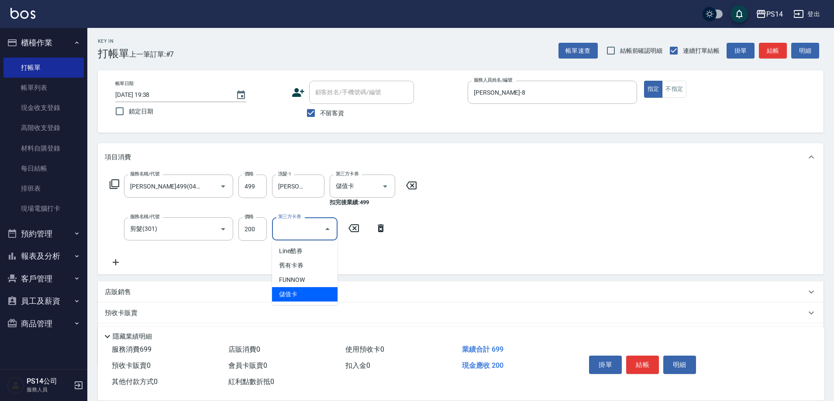
type input "儲值卡"
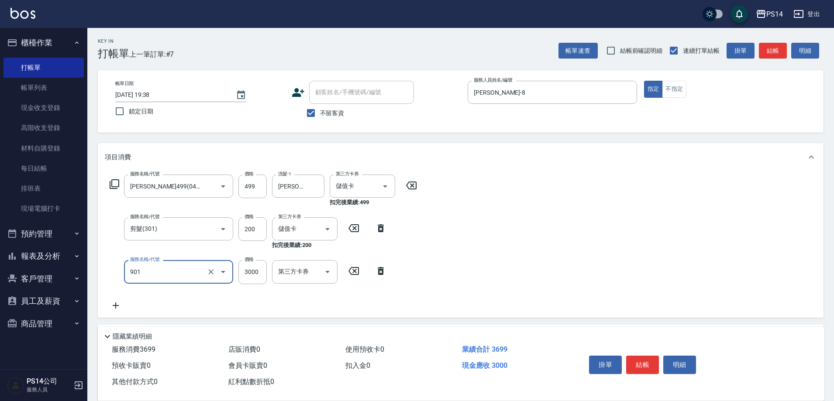
type input "儲值3000(901)"
type input "348"
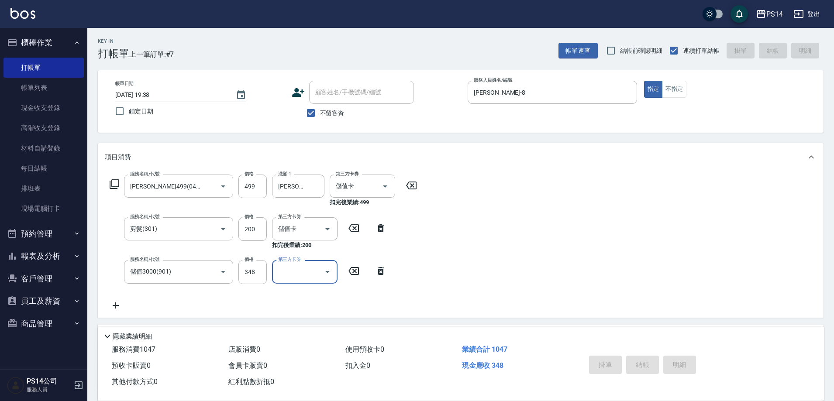
type input "2025/08/12 19:39"
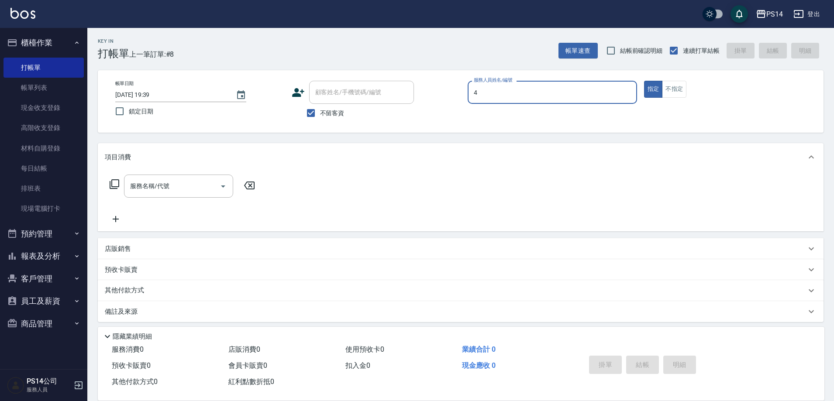
type input "蔡宜蓁-4"
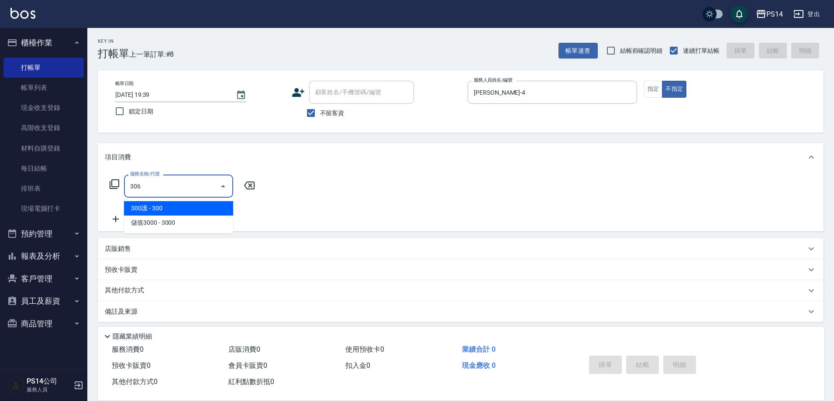
type input "剪髮(306)"
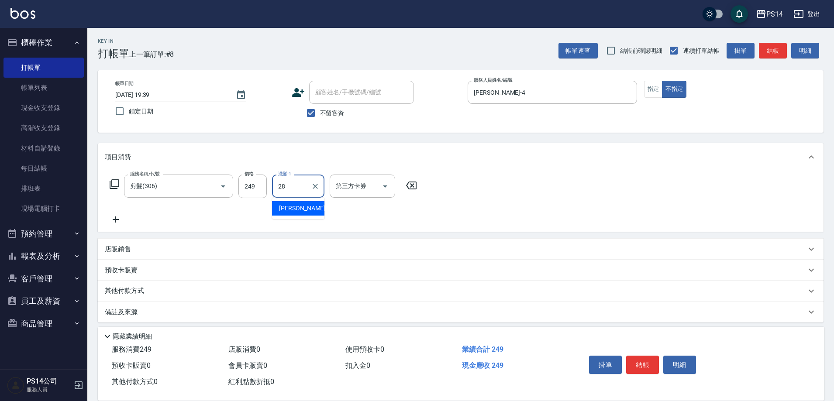
type input "謝欣紜-28"
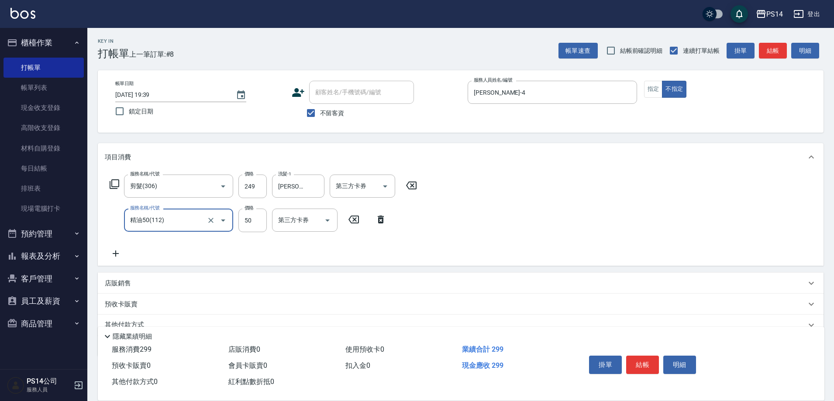
type input "精油50(112)"
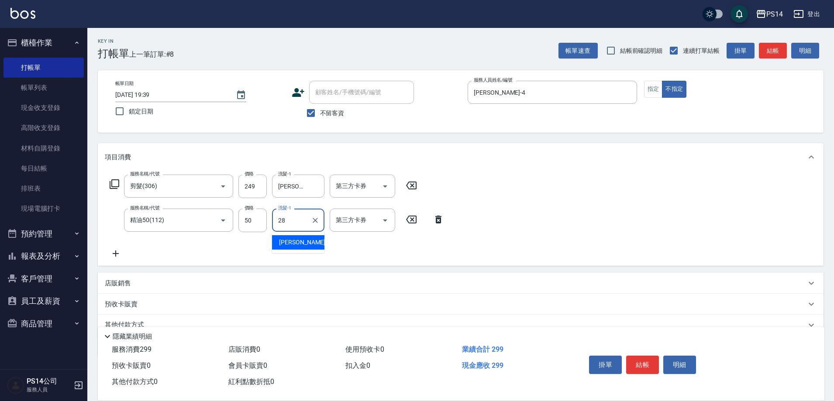
type input "謝欣紜-28"
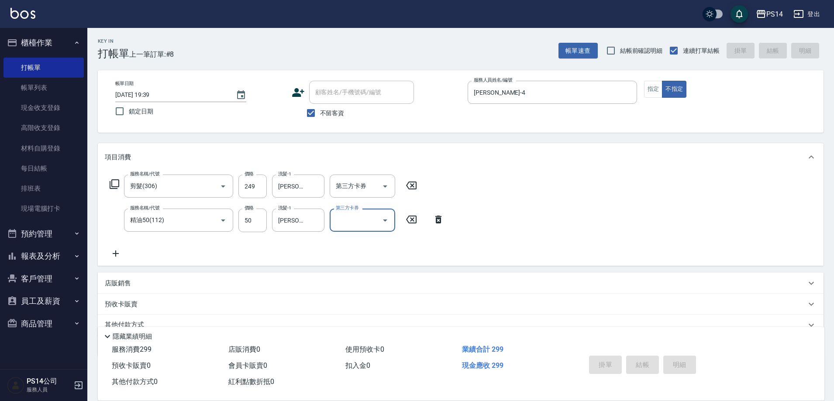
type input "2025/08/12 19:46"
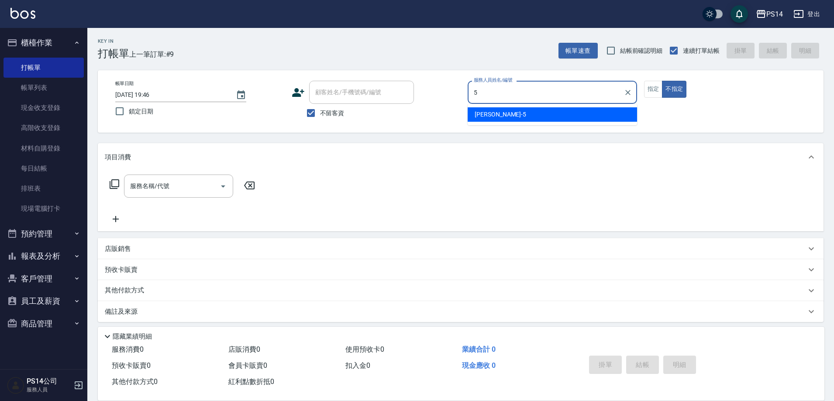
type input "劉珈均-5"
type button "false"
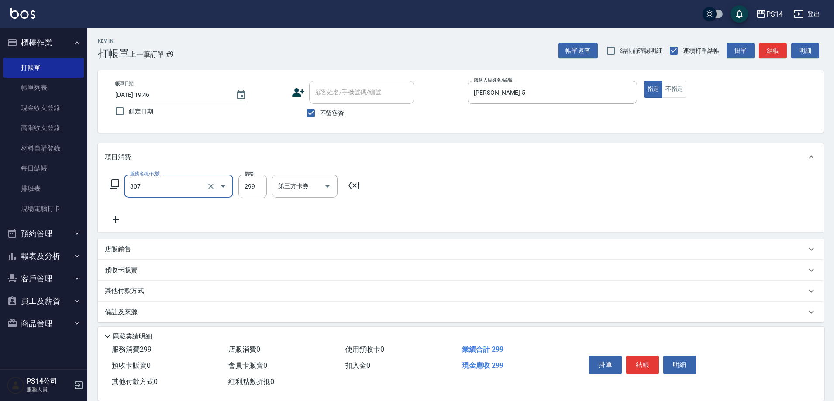
type input "剪髮(307)"
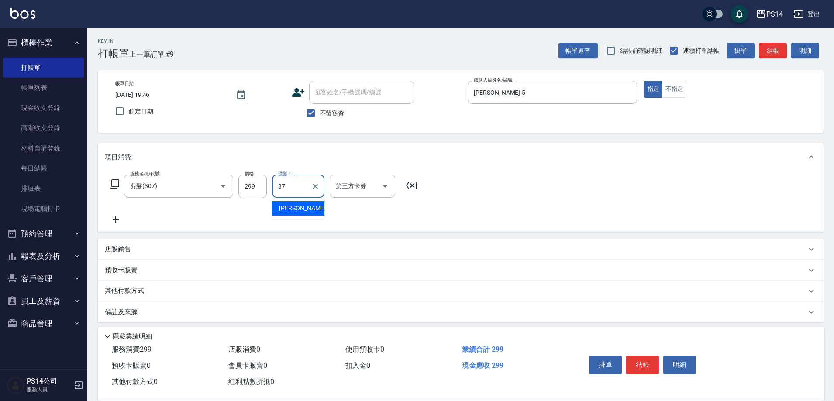
type input "李祥君 -37"
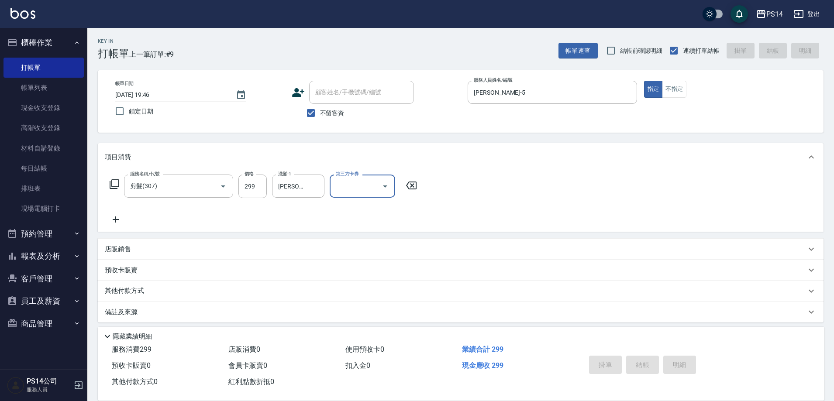
type input "2025/08/12 19:47"
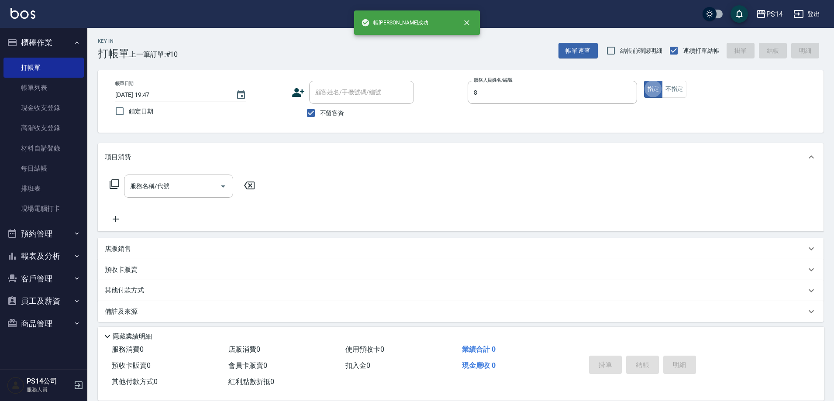
type input "徐于雯-8"
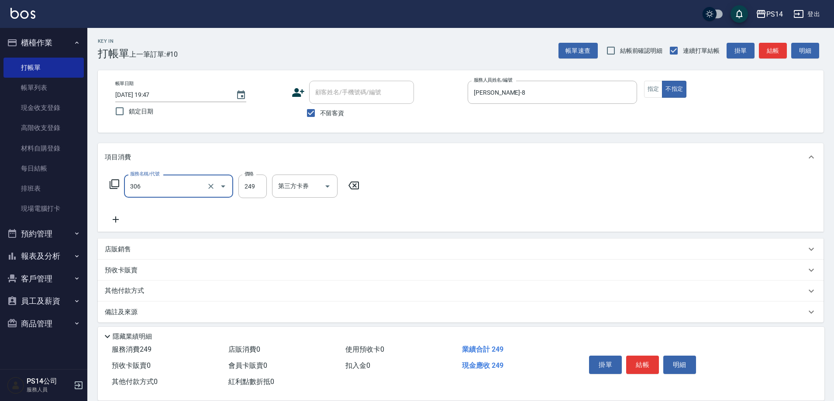
type input "剪髮(306)"
type input "陳羿淇-17"
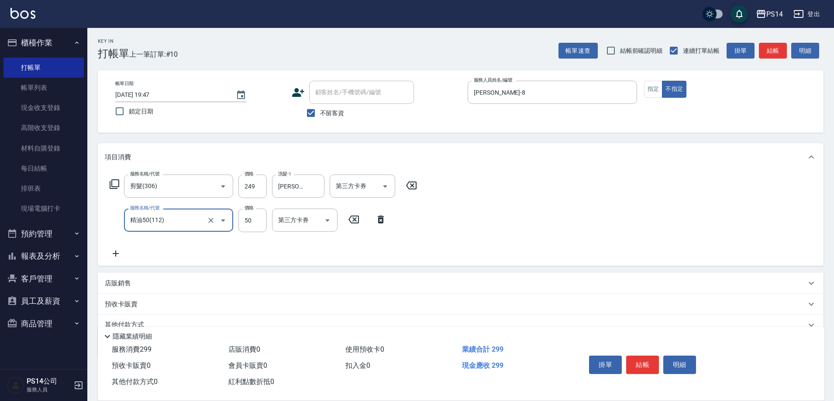
type input "精油50(112)"
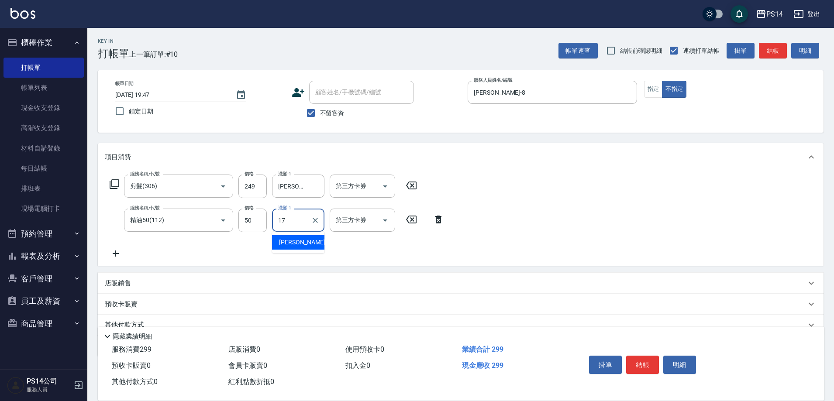
type input "陳羿淇-17"
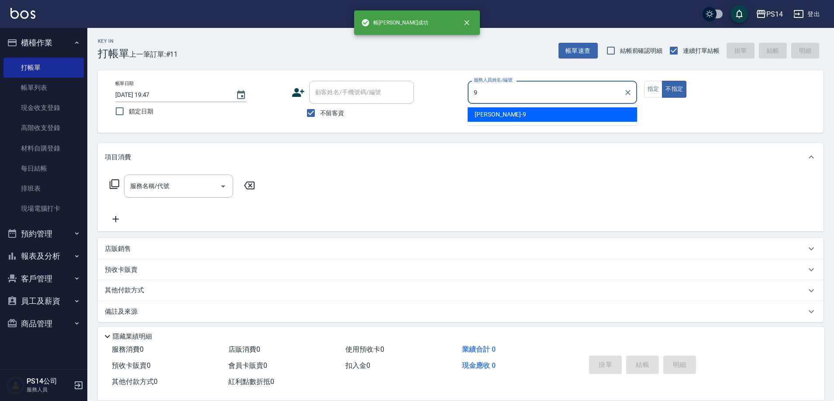
type input "[PERSON_NAME]-9"
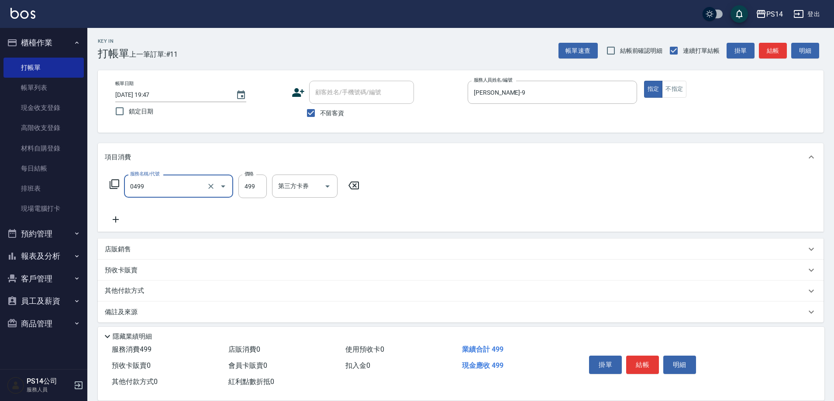
type input "伊黛莉499(0499)"
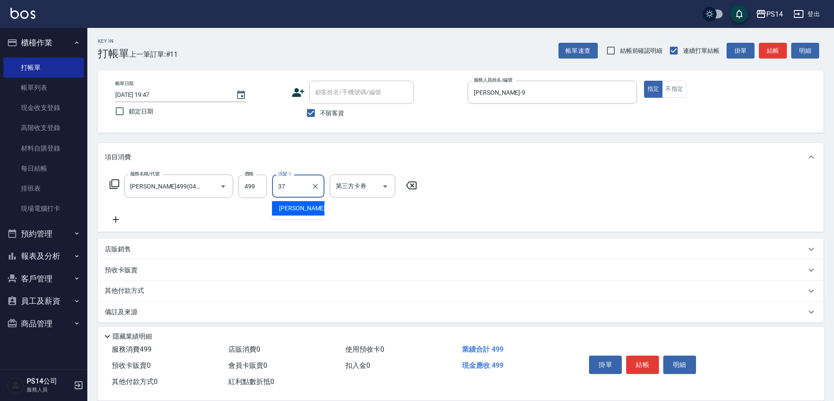
type input "李祥君 -37"
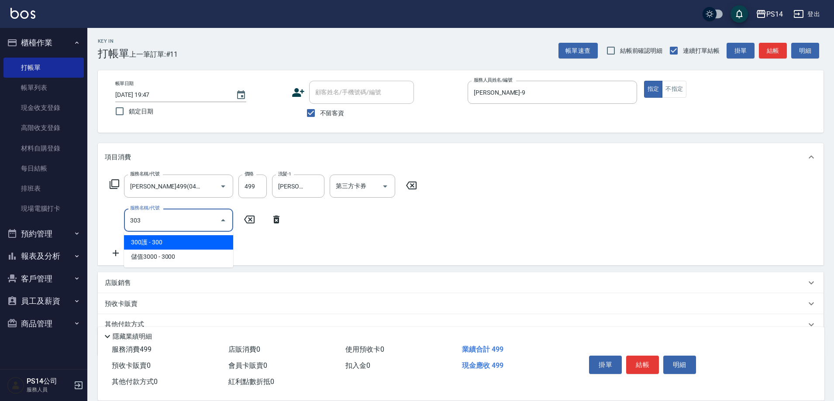
type input "剪髮(303)"
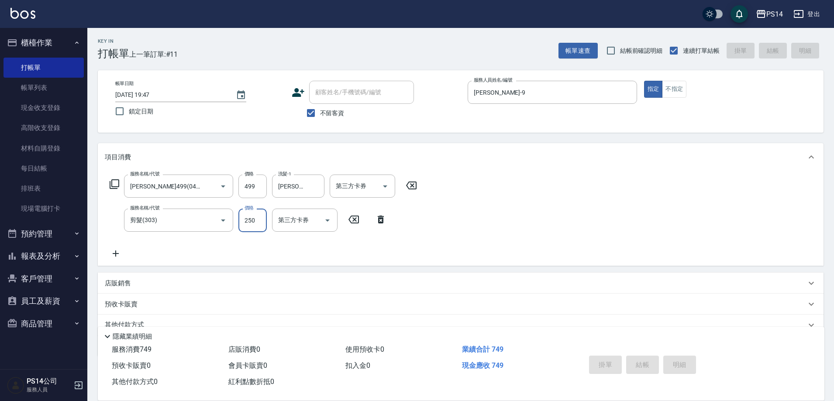
type input "2025/08/12 19:48"
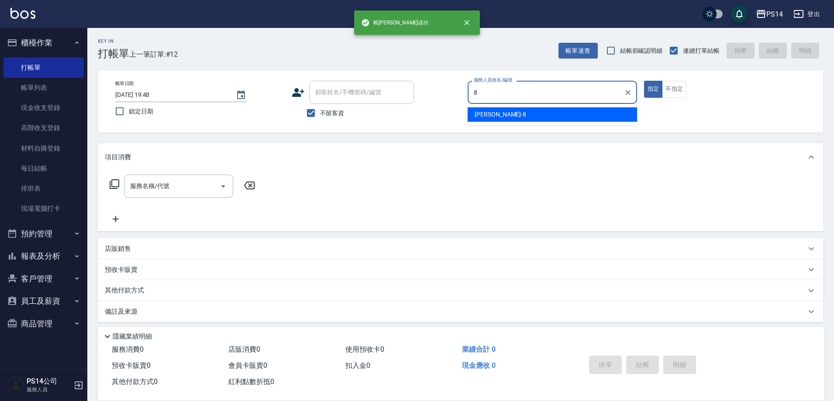
type input "徐于雯-8"
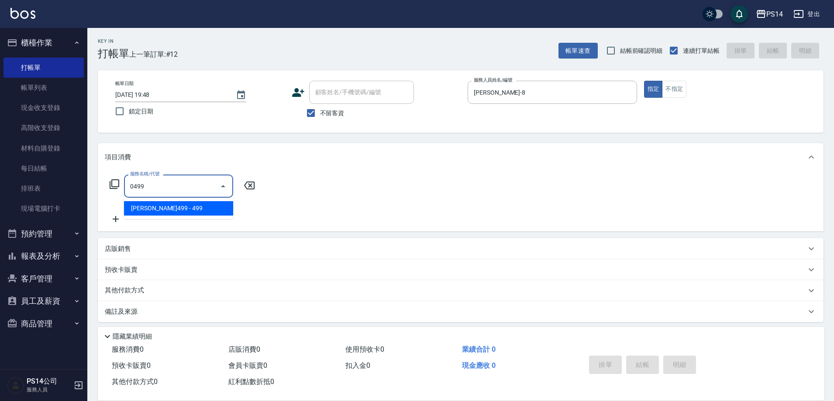
type input "伊黛莉499(0499)"
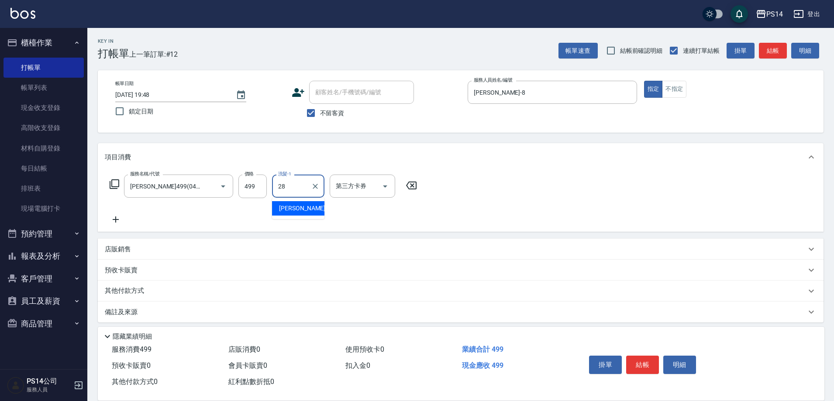
type input "謝欣紜-28"
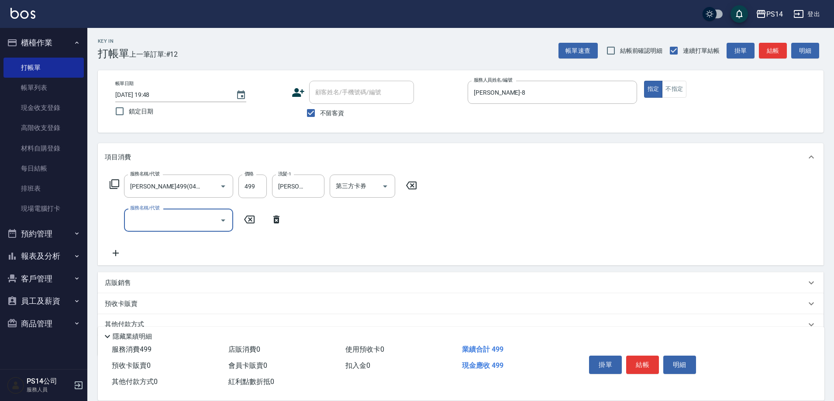
type input "0"
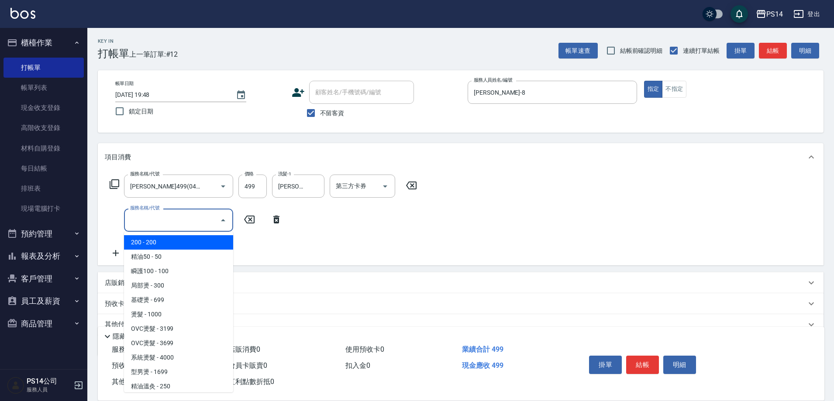
type input "2"
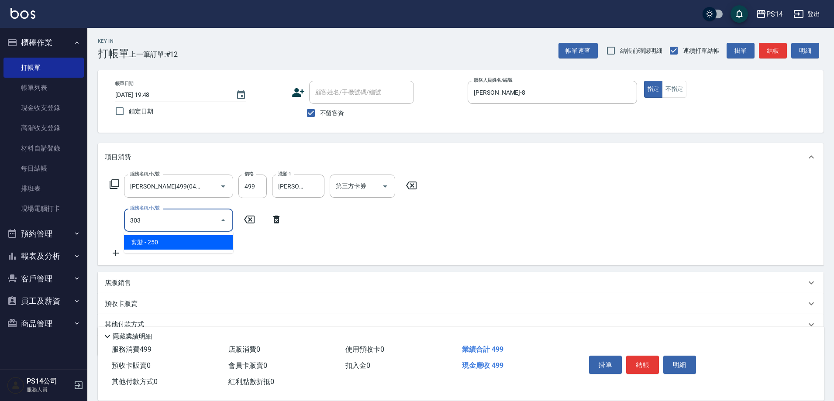
type input "剪髮(303)"
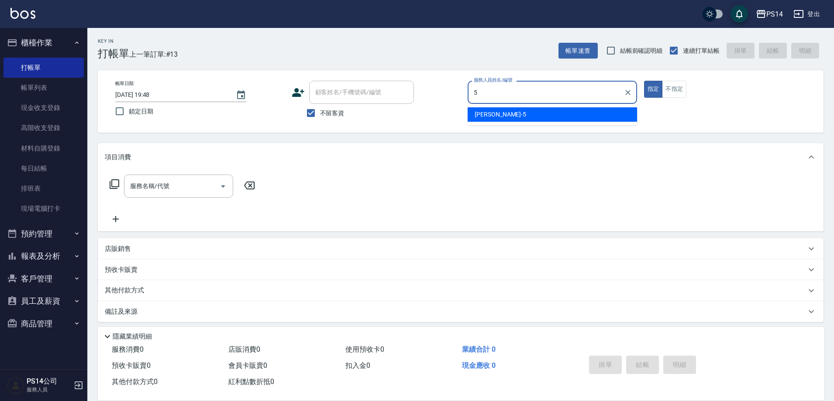
type input "劉珈均-5"
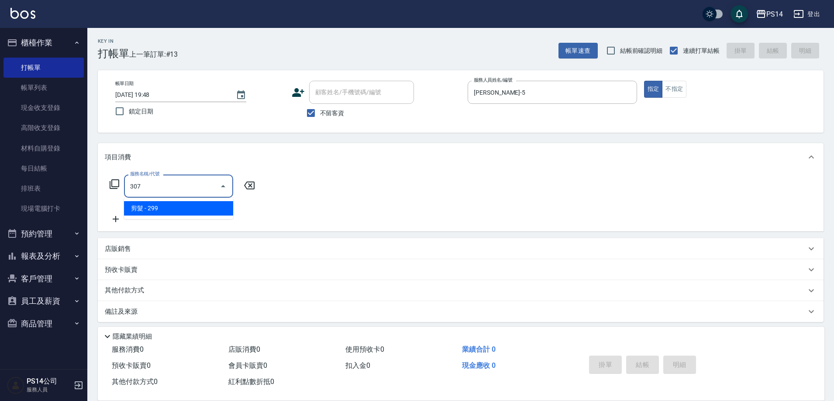
type input "剪髮(307)"
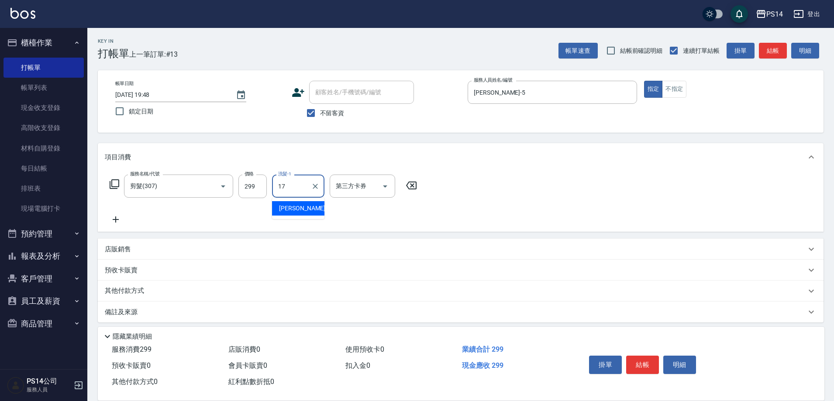
type input "陳羿淇-17"
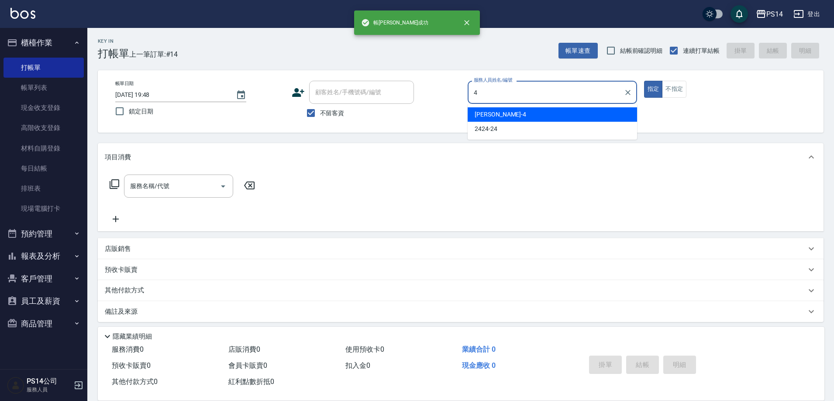
type input "蔡宜蓁-4"
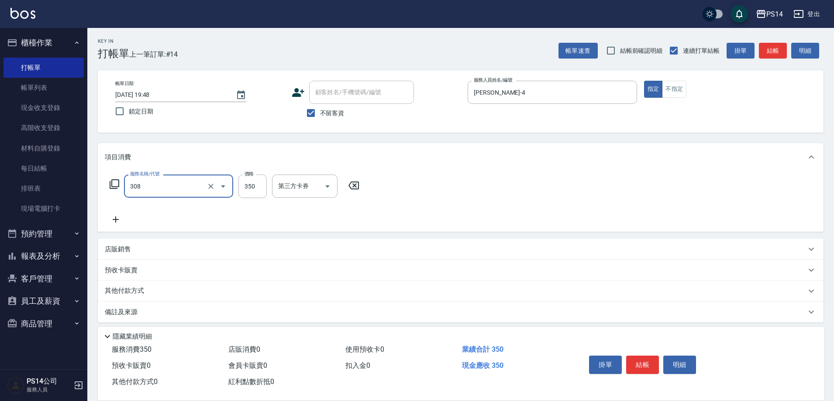
type input "洗+剪(308)"
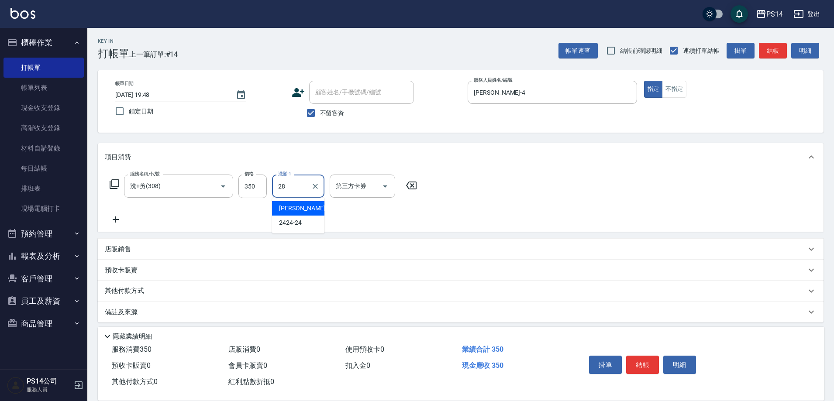
type input "謝欣紜-28"
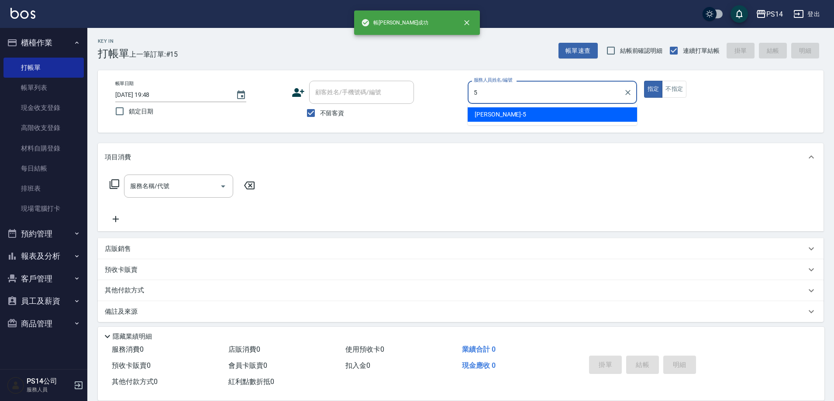
type input "劉珈均-5"
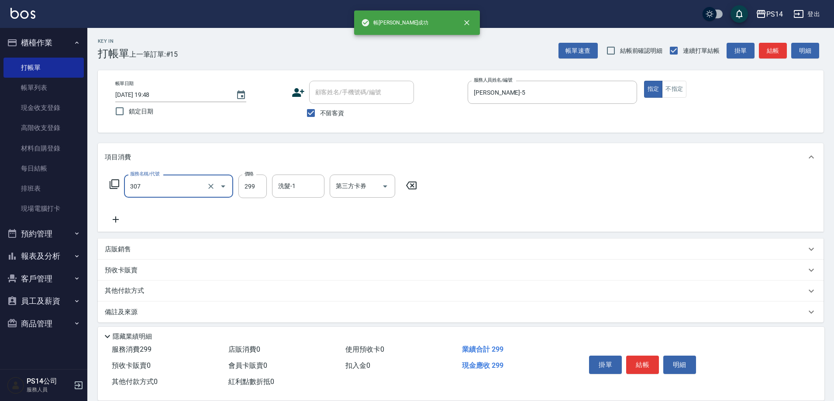
type input "剪髮(307)"
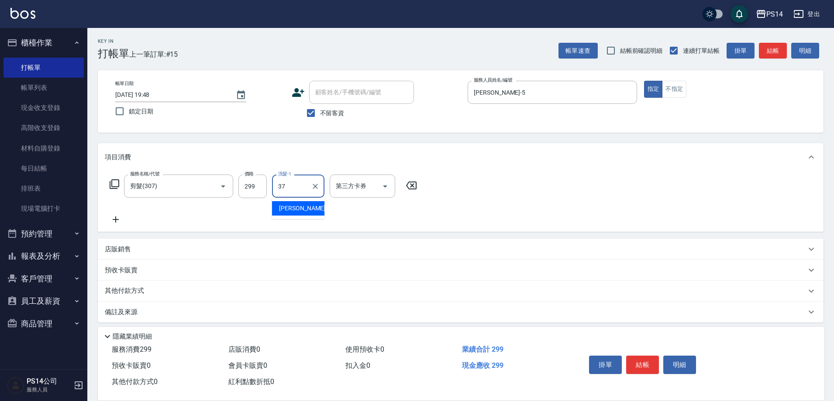
type input "李祥君 -37"
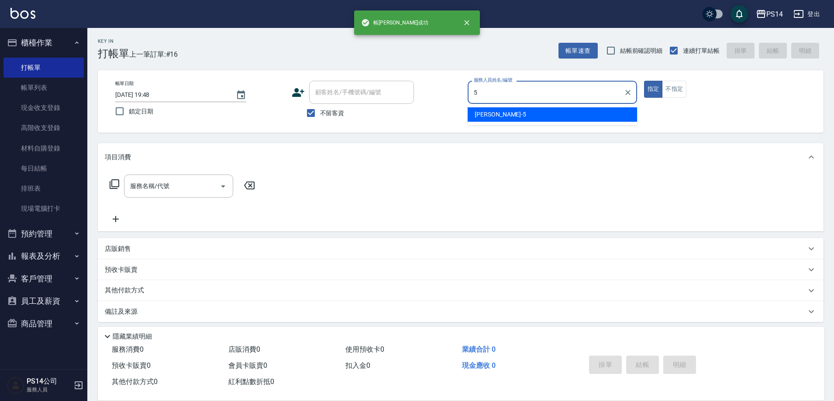
type input "劉珈均-5"
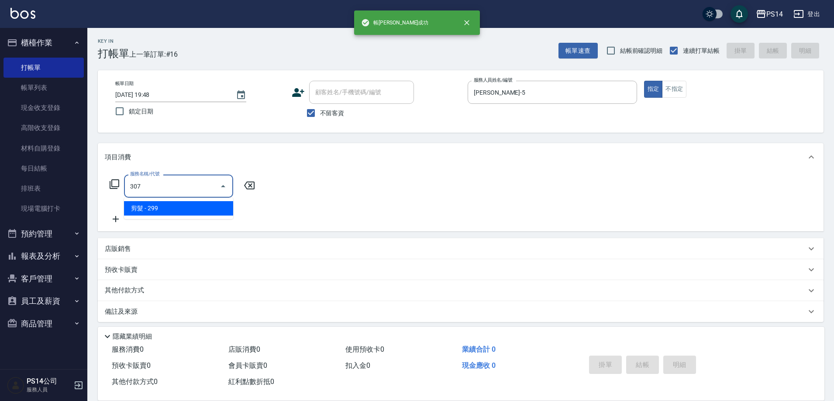
type input "剪髮(307)"
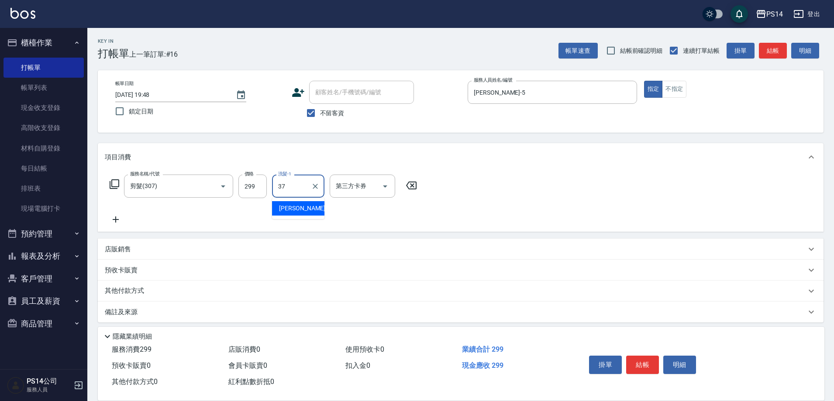
type input "李祥君 -37"
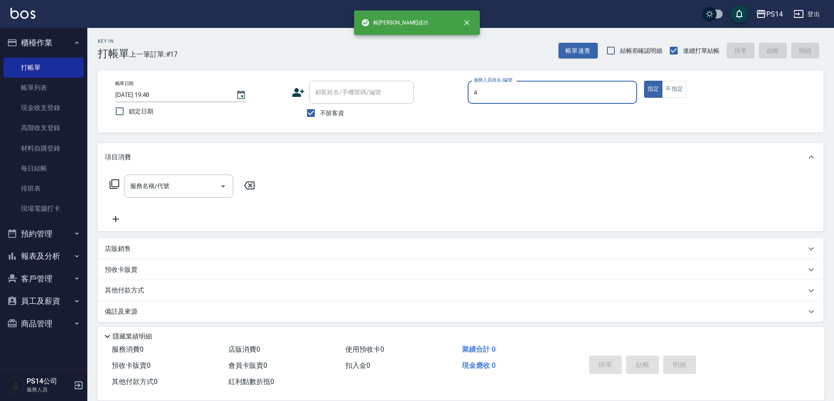
type input "蔡宜蓁-4"
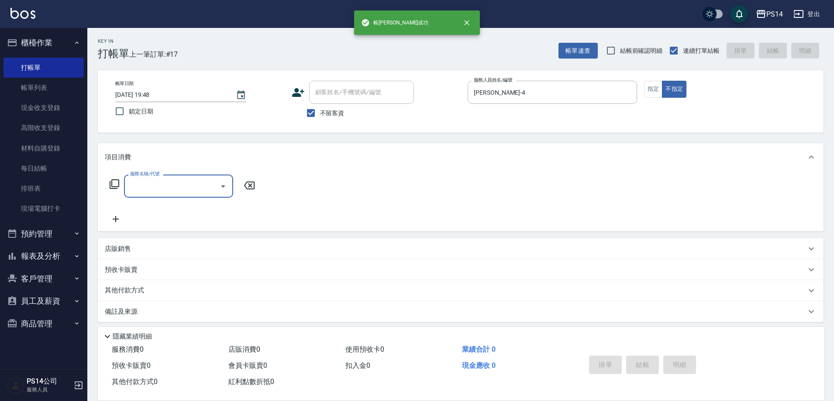
type input "3"
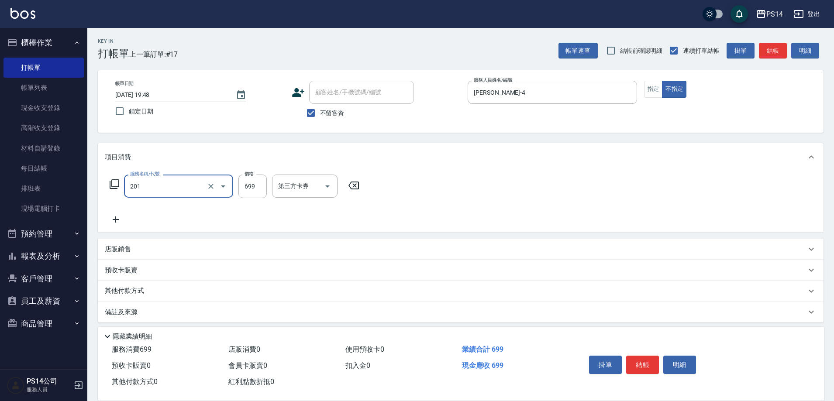
type input "基礎燙(201)"
type input "2000"
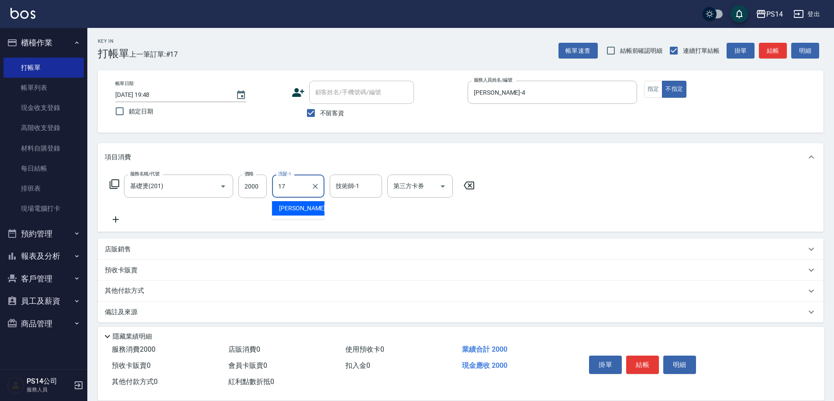
type input "陳羿淇-17"
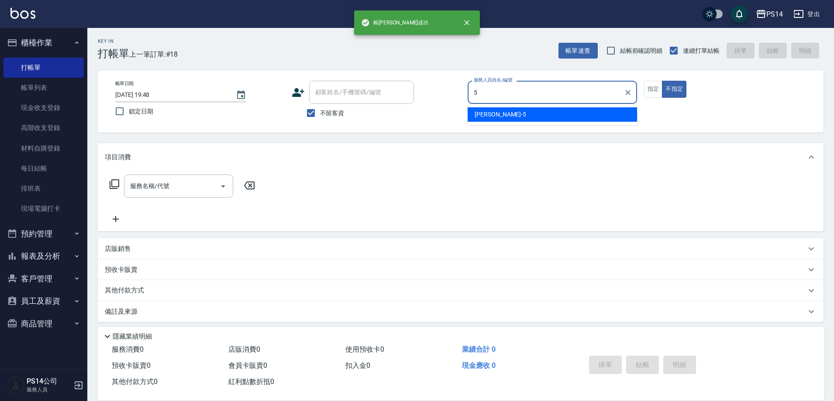
type input "劉珈均-5"
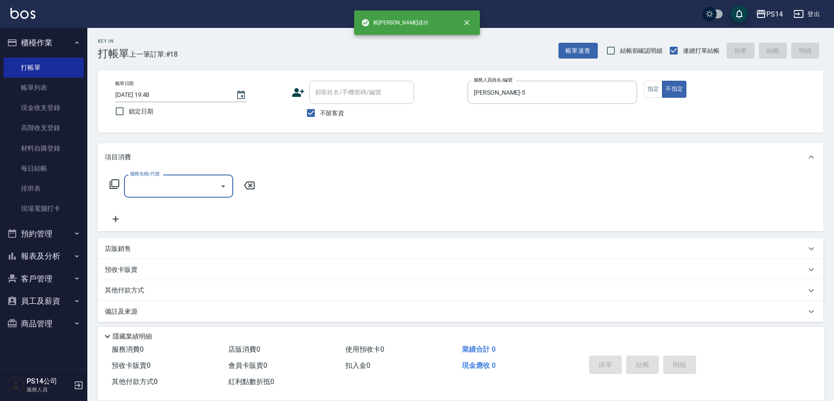
type input "3"
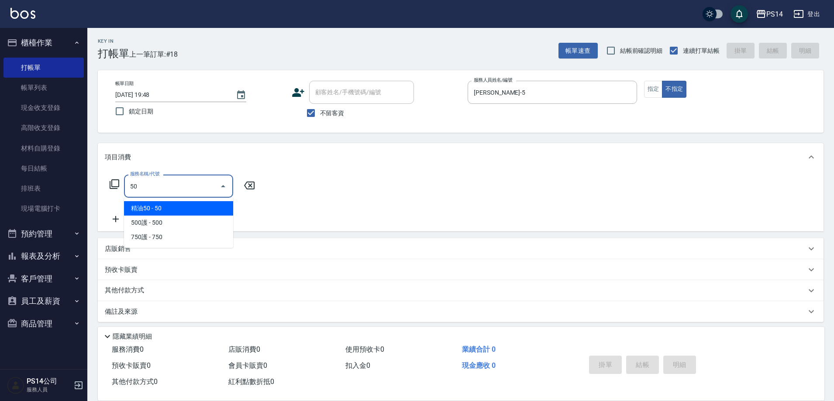
type input "5"
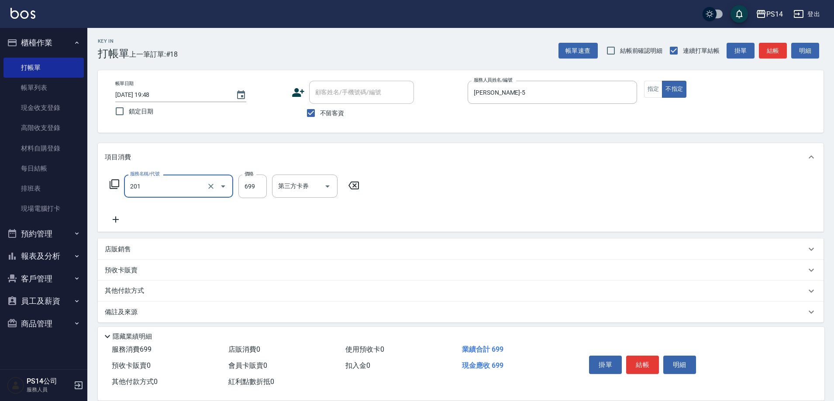
type input "基礎燙(201)"
type input "1500"
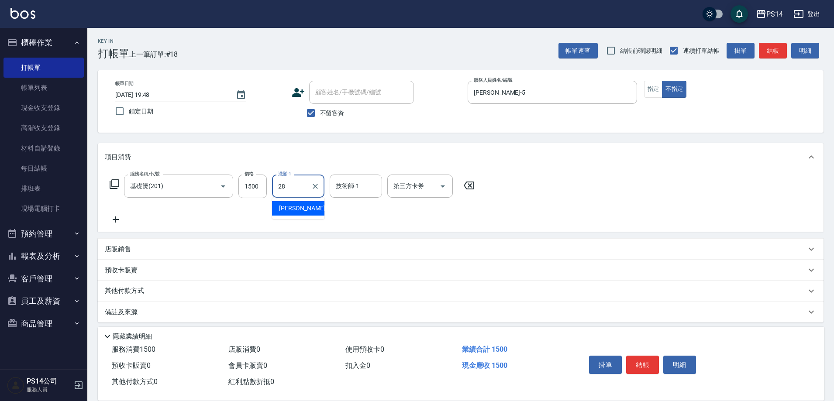
type input "謝欣紜-28"
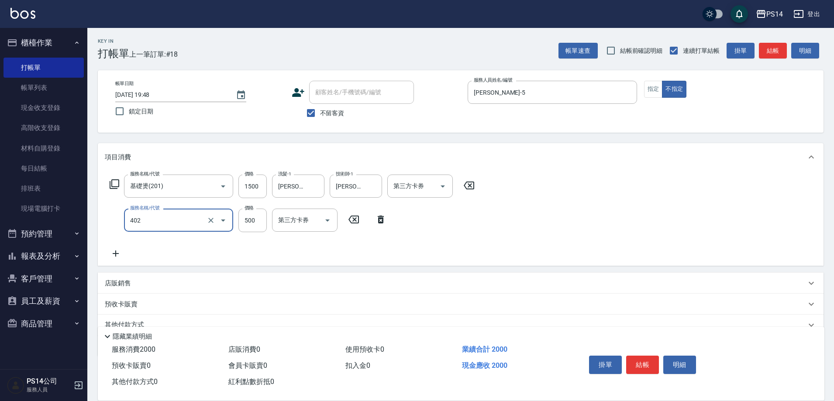
type input "500護(402)"
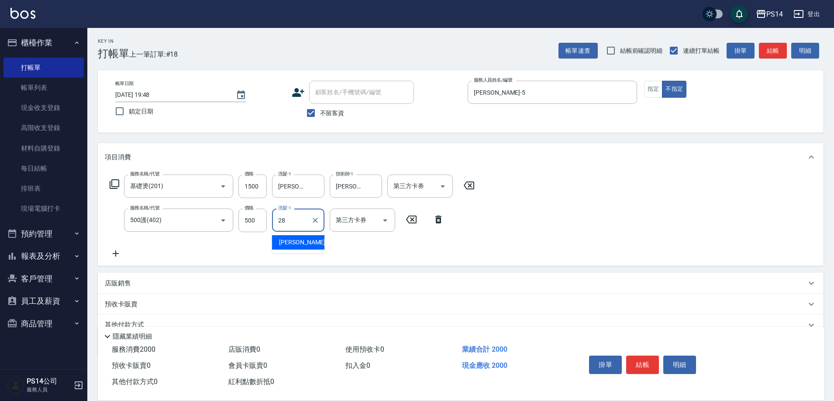
type input "謝欣紜-28"
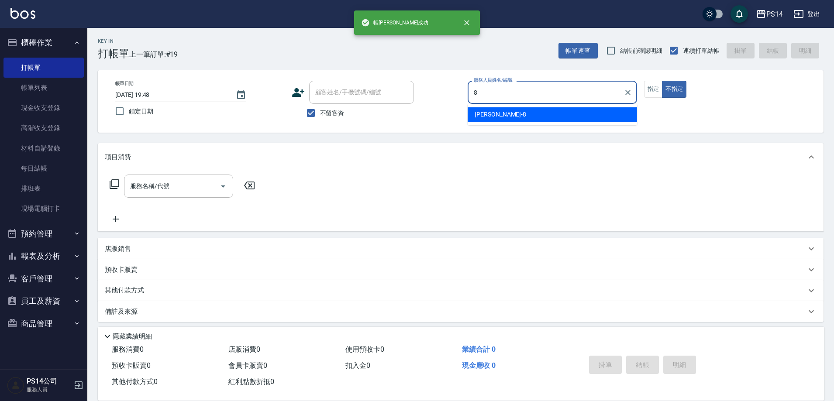
type input "徐于雯-8"
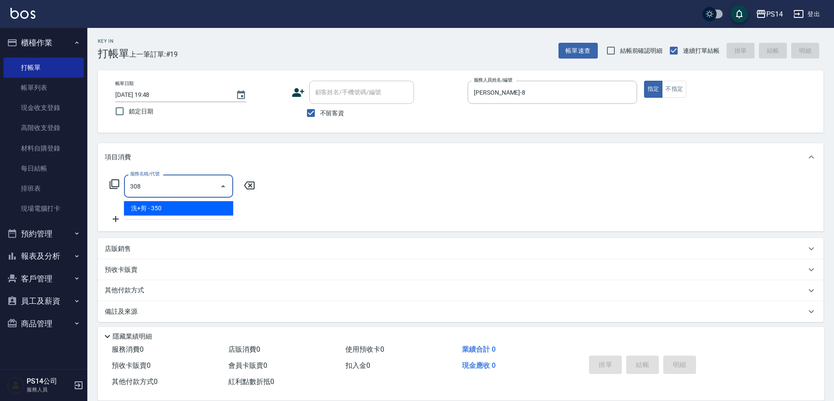
type input "洗+剪(308)"
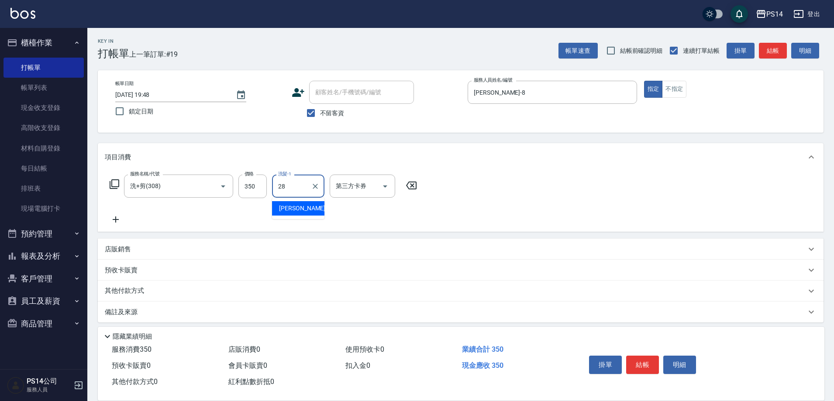
type input "謝欣紜-28"
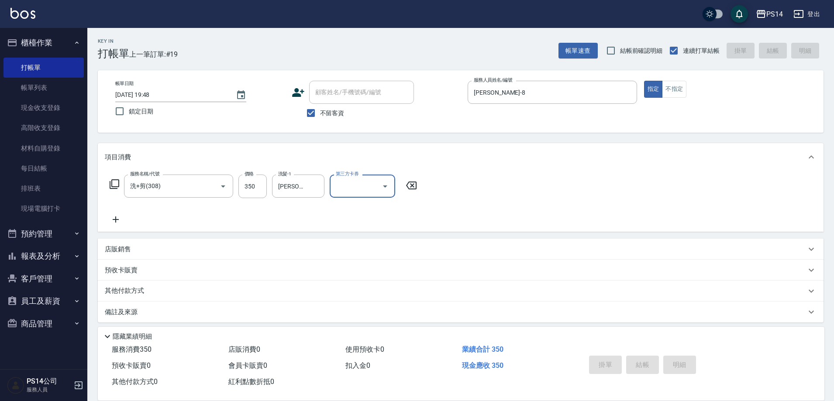
type input "2025/08/12 19:49"
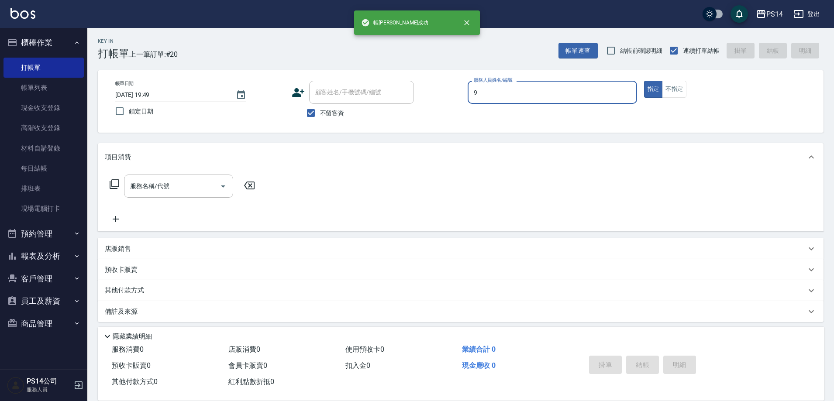
type input "[PERSON_NAME]-9"
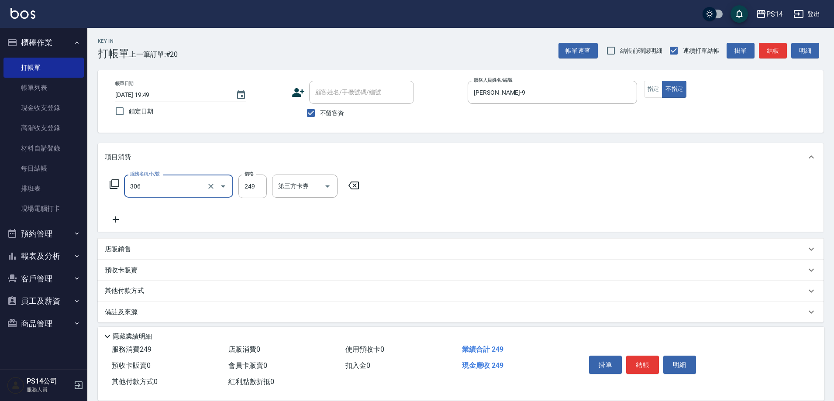
type input "剪髮(306)"
type input "李祥君 -37"
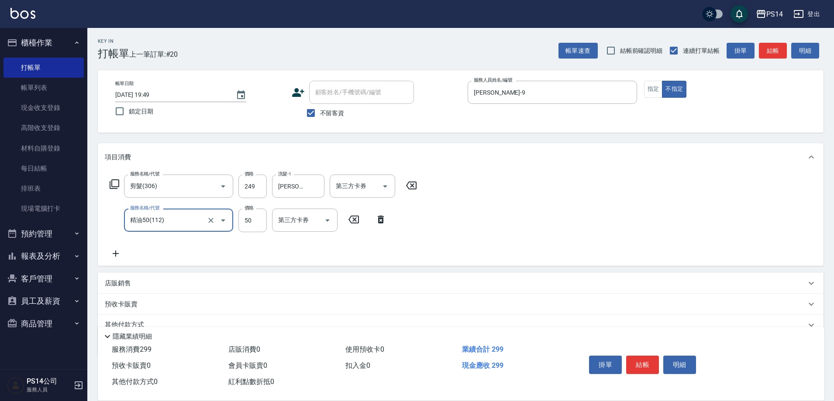
type input "精油50(112)"
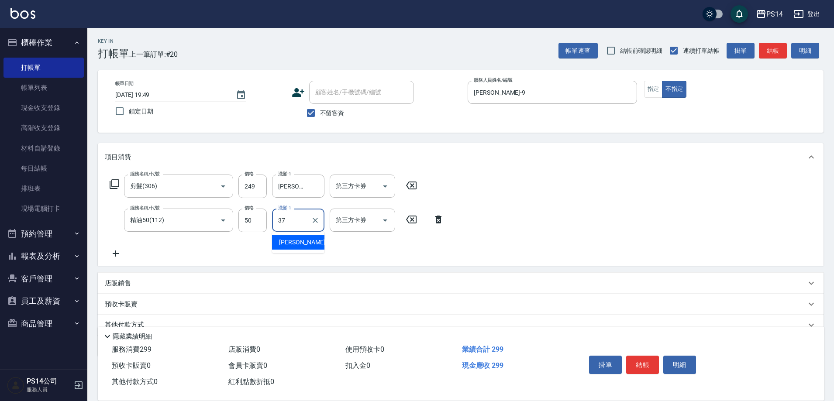
type input "李祥君 -37"
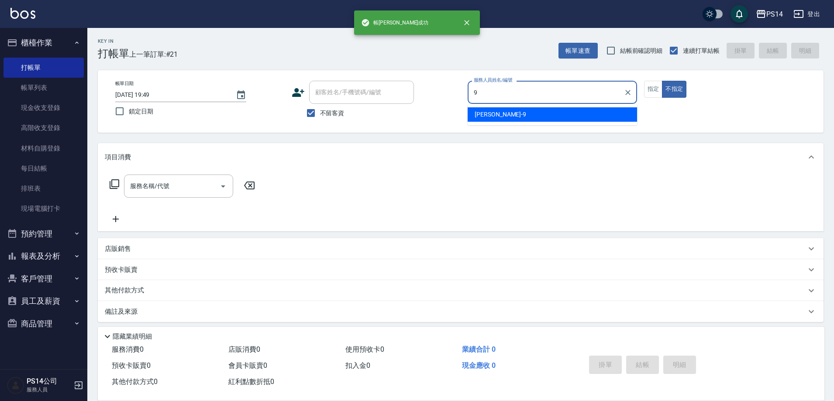
type input "[PERSON_NAME]-9"
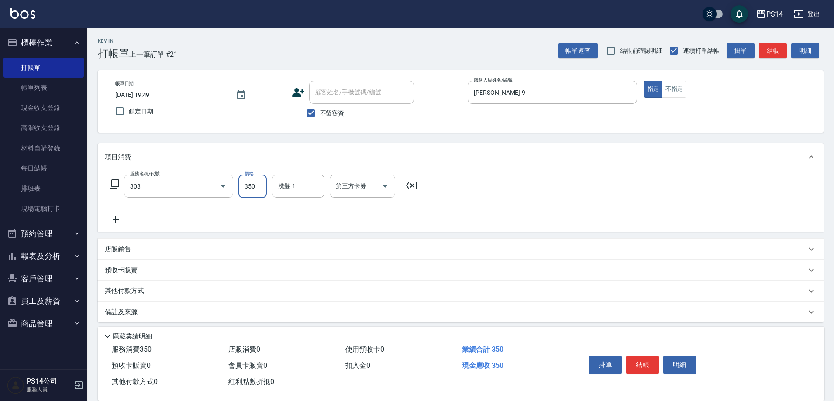
type input "洗+剪(308)"
type input "李祥君 -37"
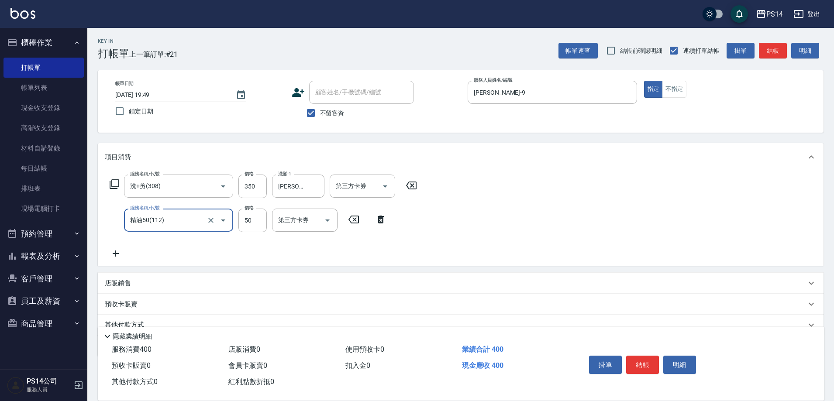
type input "精油50(112)"
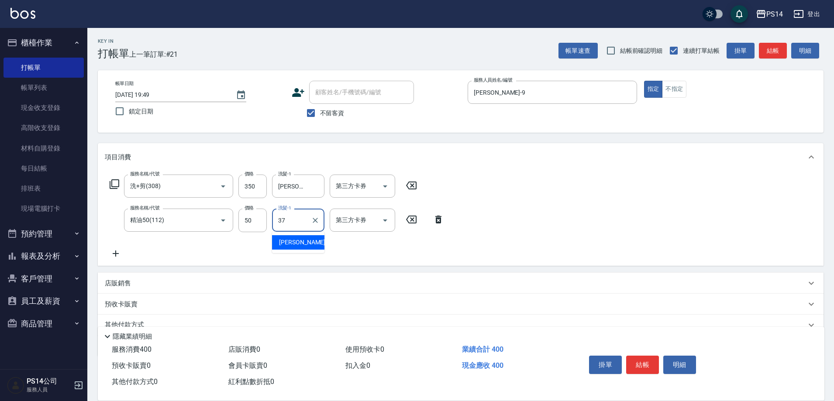
type input "李祥君 -37"
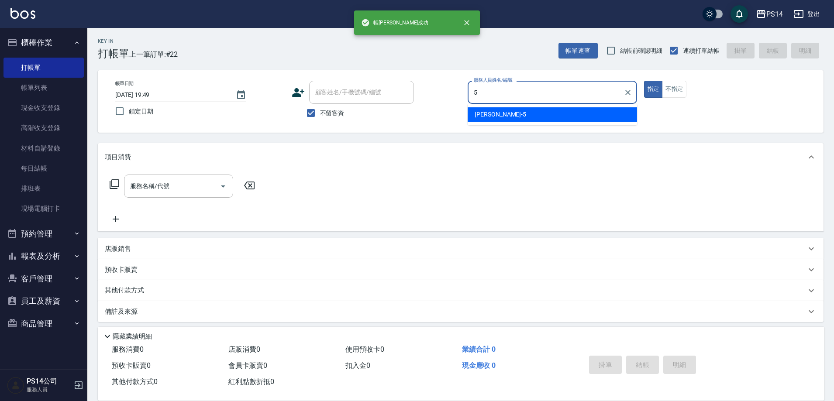
type input "劉珈均-5"
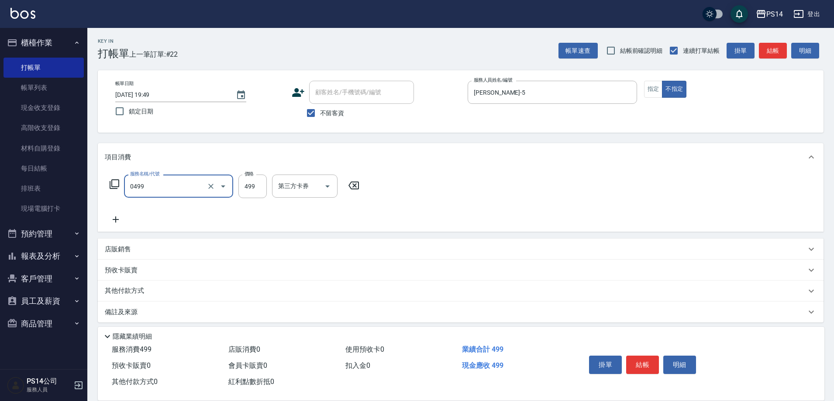
type input "伊黛莉499(0499)"
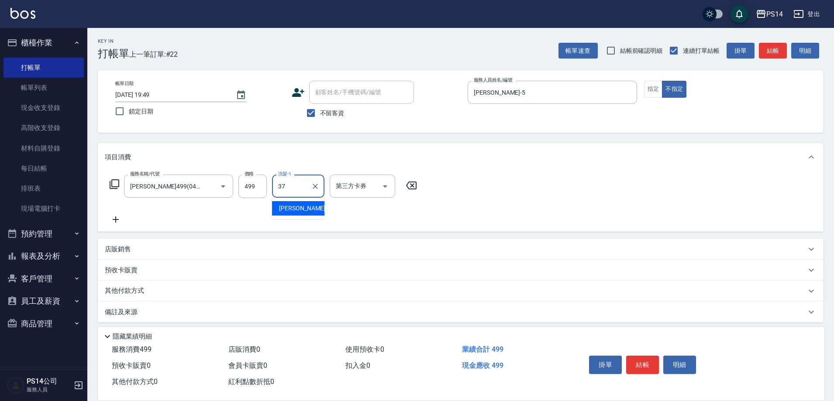
type input "李祥君 -37"
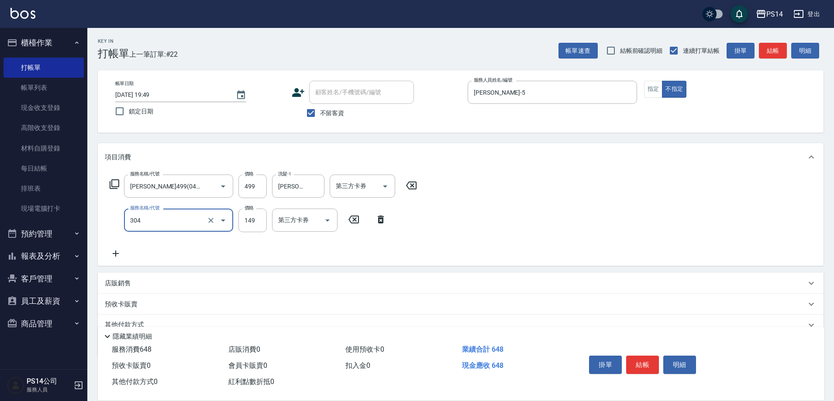
type input "剪髮(304)"
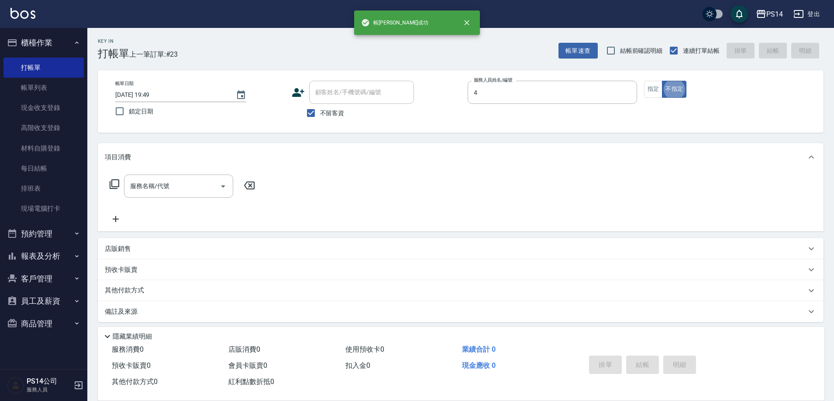
type input "蔡宜蓁-4"
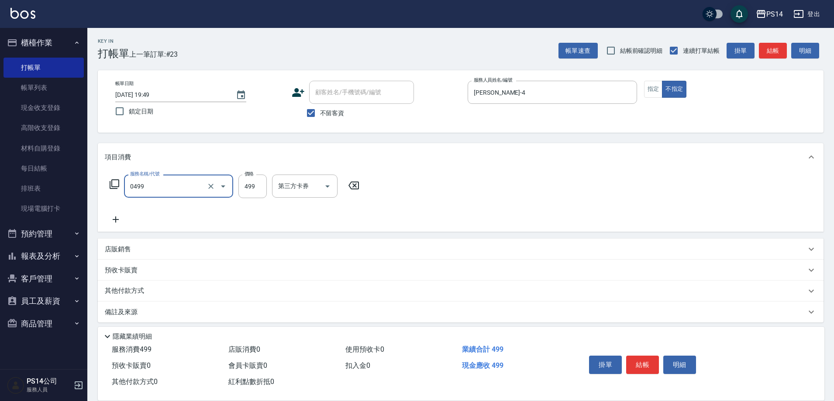
type input "伊黛莉499(0499)"
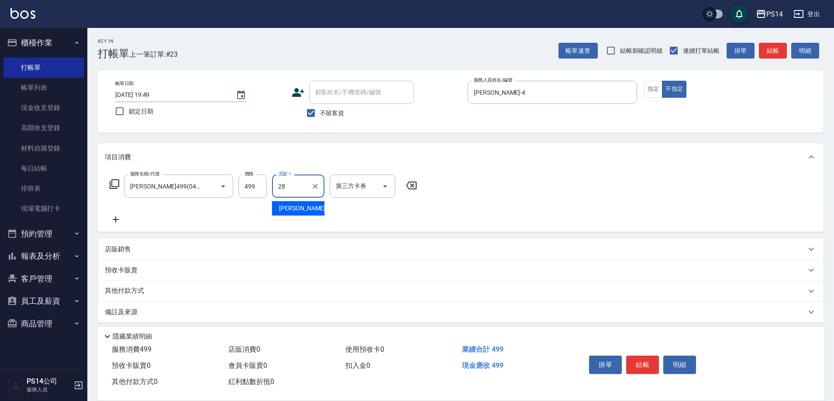
type input "謝欣紜-28"
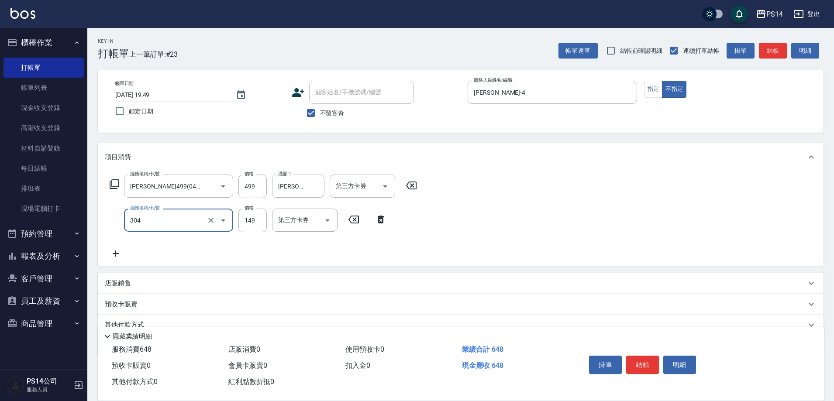
type input "剪髮(304)"
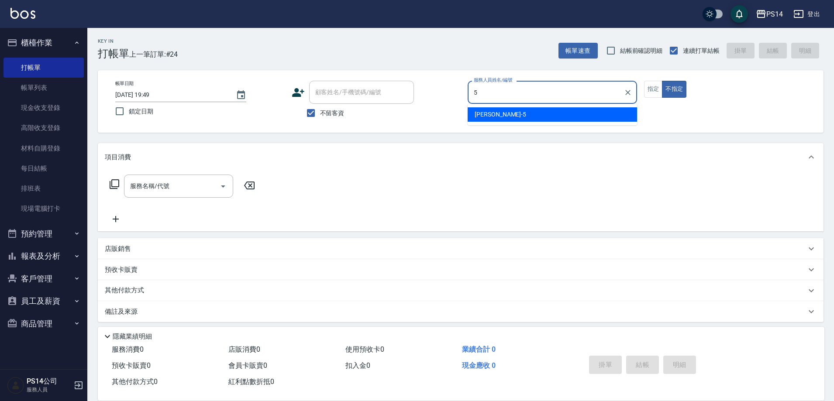
type input "劉珈均-5"
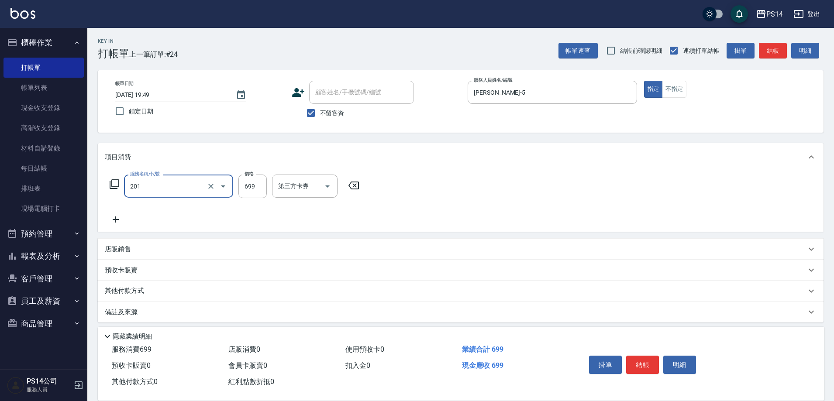
type input "基礎燙(201)"
type input "1500"
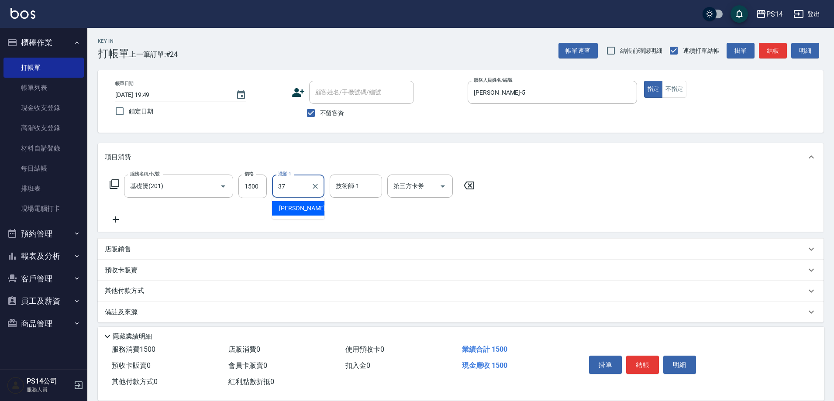
type input "李祥君 -37"
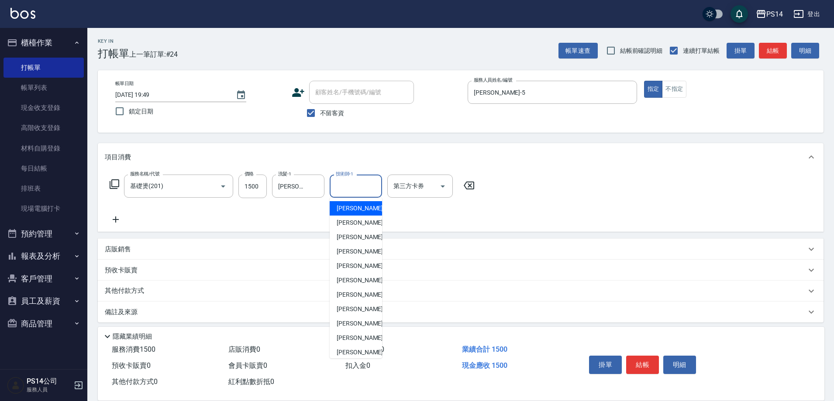
type input "陳宜均-0"
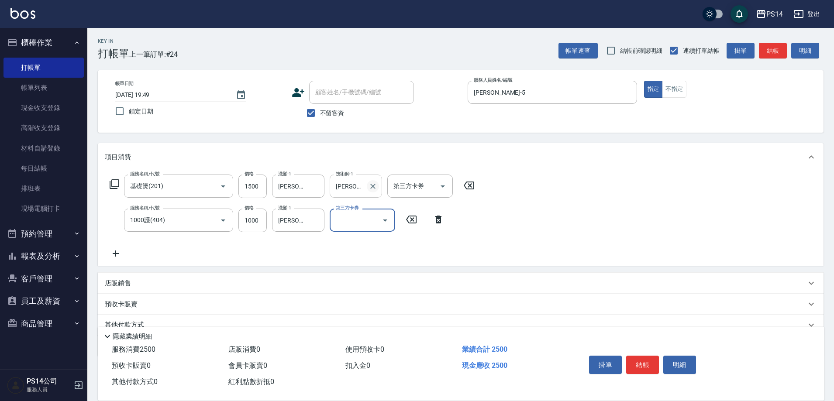
click at [372, 191] on button "Clear" at bounding box center [373, 186] width 12 height 12
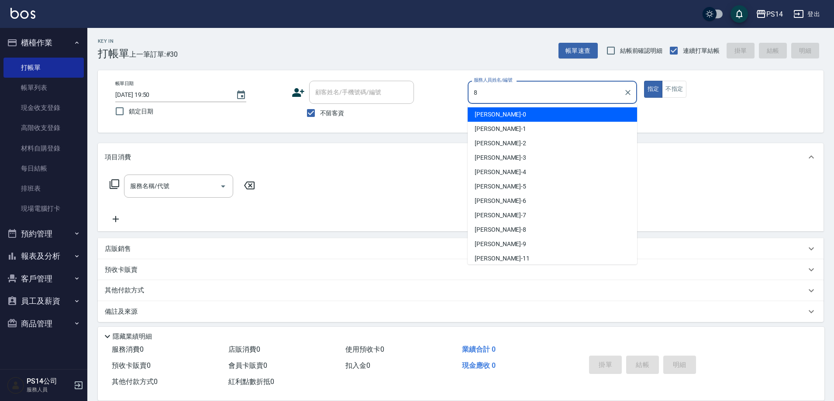
scroll to position [0, 265]
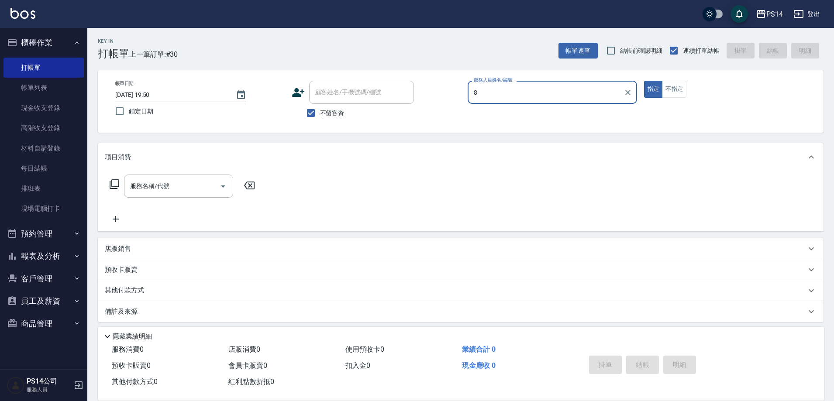
click at [644, 81] on button "指定" at bounding box center [653, 89] width 19 height 17
drag, startPoint x: 591, startPoint y: 89, endPoint x: 585, endPoint y: 93, distance: 7.4
click at [589, 90] on input "服務人員姓名/編號" at bounding box center [553, 92] width 162 height 15
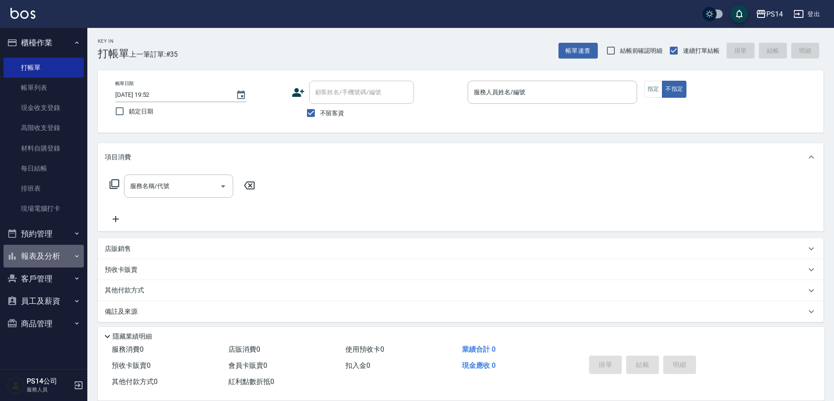
click at [50, 253] on button "報表及分析" at bounding box center [43, 256] width 80 height 23
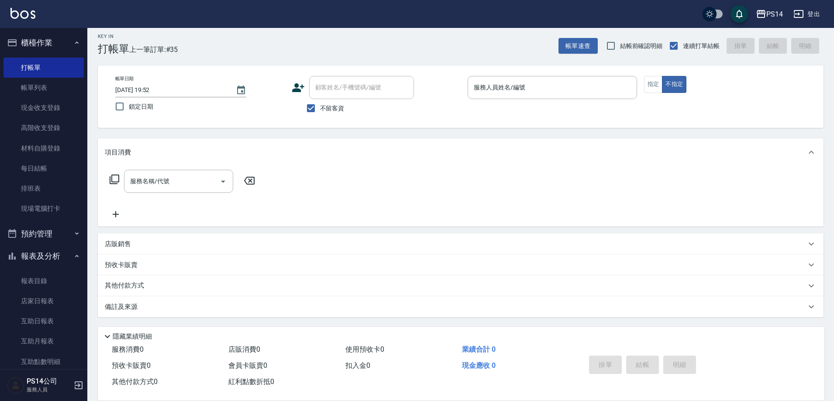
scroll to position [44, 0]
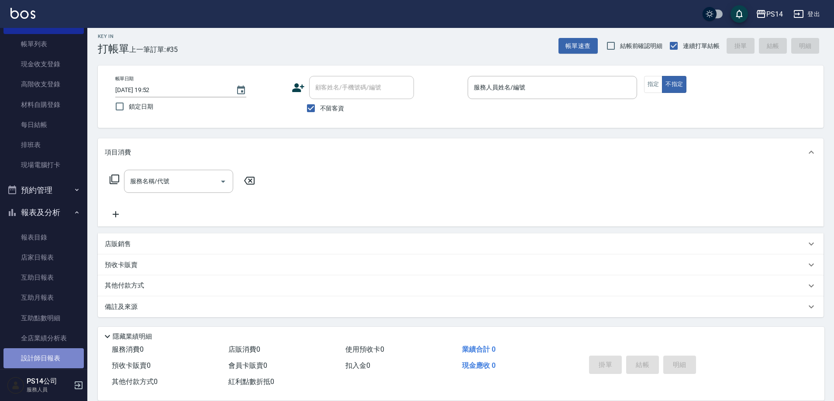
click at [55, 349] on link "設計師日報表" at bounding box center [43, 358] width 80 height 20
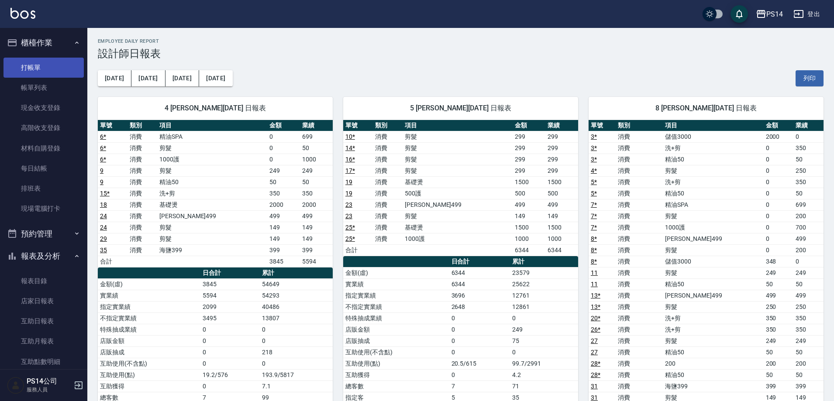
click at [42, 72] on link "打帳單" at bounding box center [43, 68] width 80 height 20
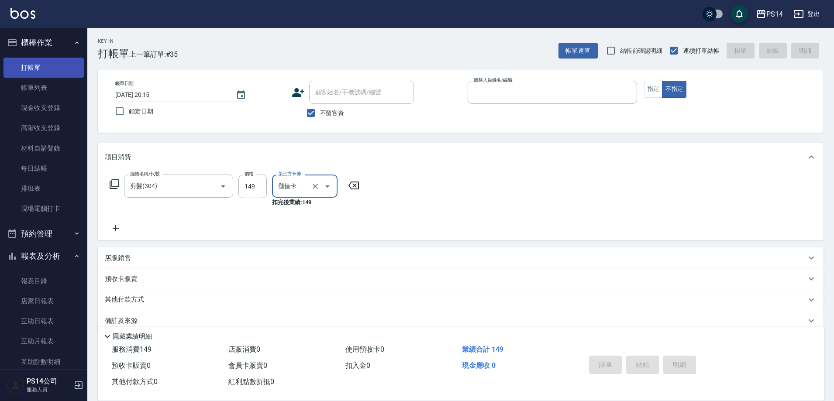
click at [662, 81] on button "不指定" at bounding box center [674, 89] width 24 height 17
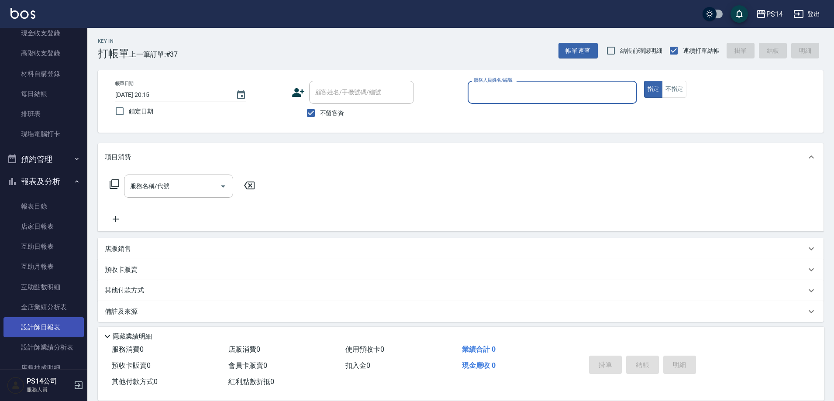
scroll to position [87, 0]
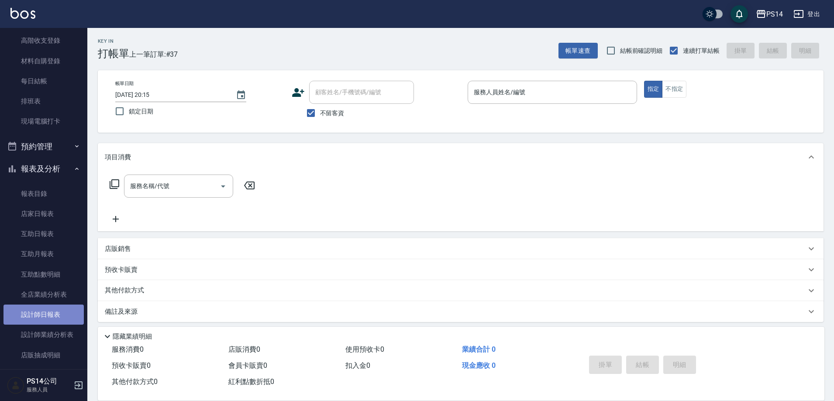
click at [50, 317] on link "設計師日報表" at bounding box center [43, 315] width 80 height 20
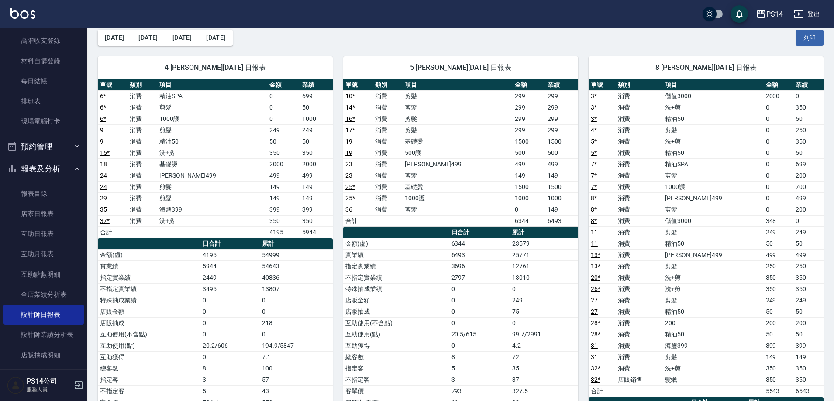
scroll to position [175, 0]
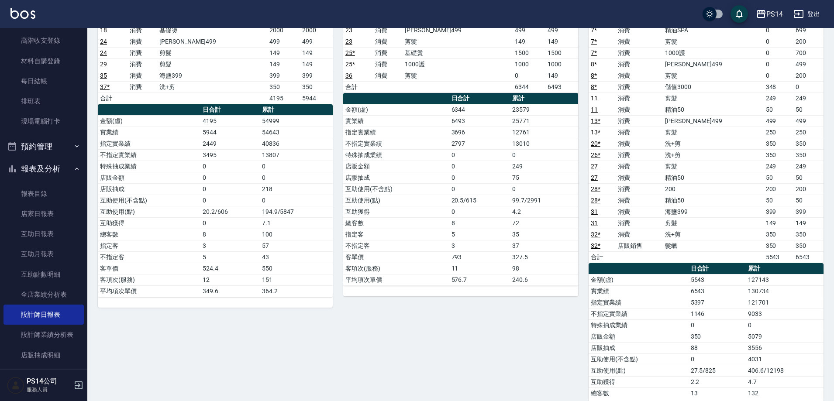
click at [3, 305] on link "設計師日報表" at bounding box center [43, 315] width 80 height 20
